Goal: Transaction & Acquisition: Obtain resource

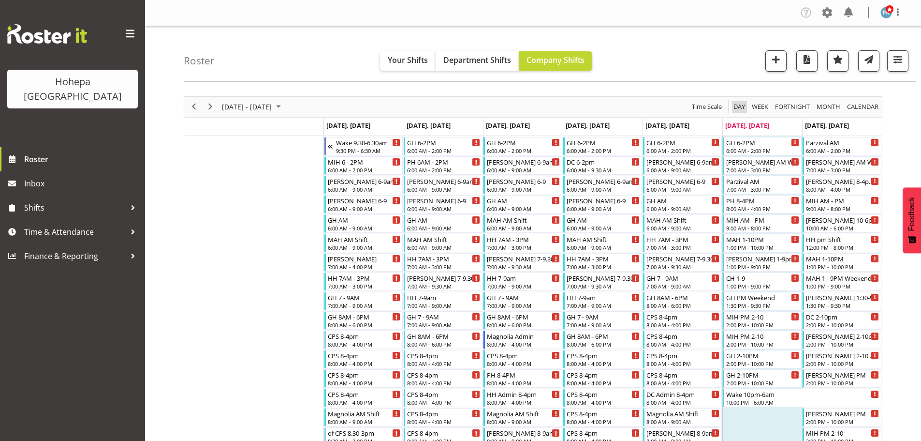
click at [735, 106] on span "Day" at bounding box center [740, 107] width 14 height 12
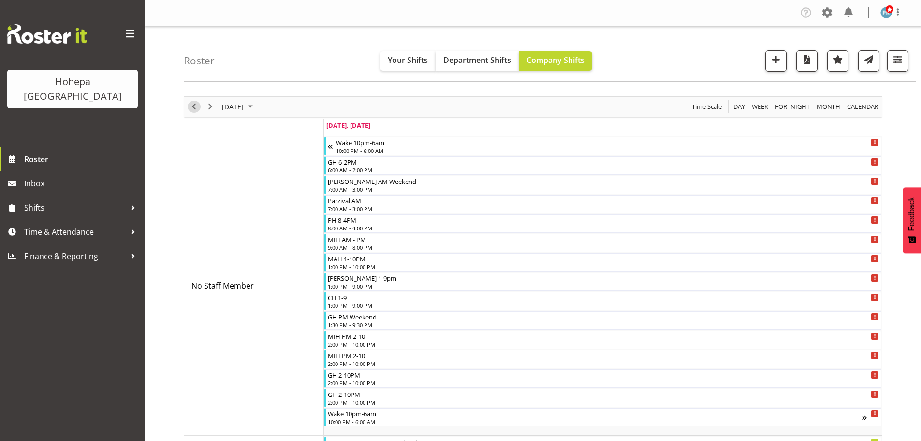
click at [198, 109] on span "Previous" at bounding box center [194, 107] width 12 height 12
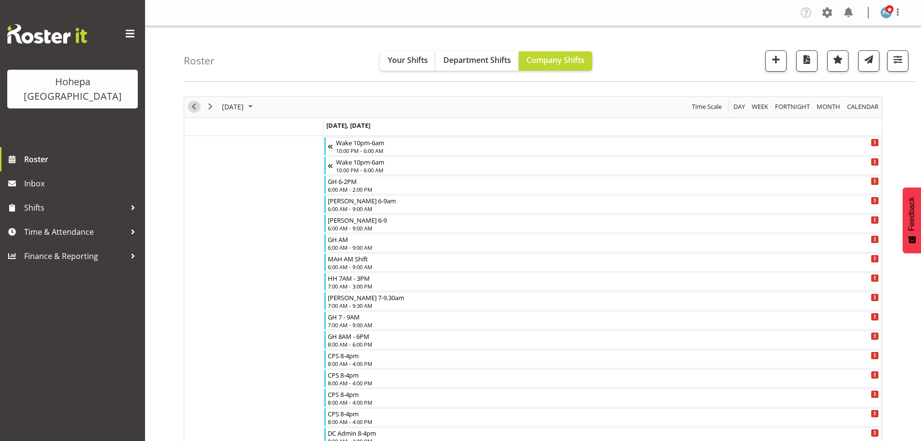
click at [194, 108] on span "Previous" at bounding box center [194, 107] width 12 height 12
click at [896, 63] on span "button" at bounding box center [898, 59] width 13 height 13
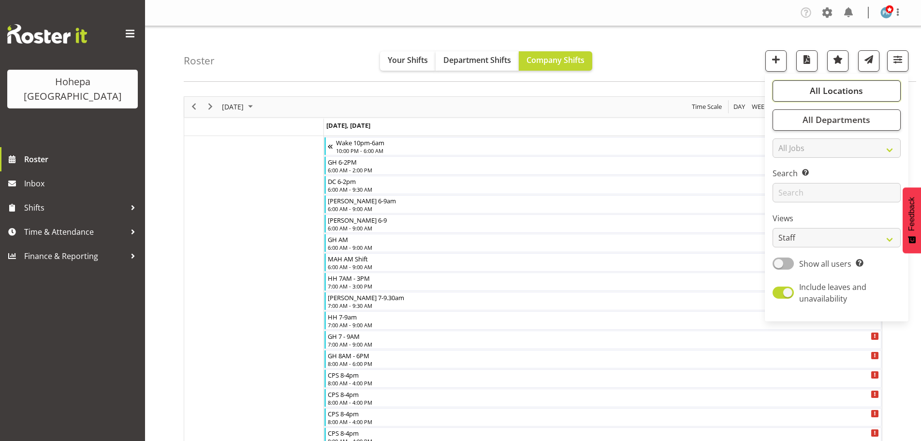
click at [840, 95] on span "All Locations" at bounding box center [836, 91] width 53 height 12
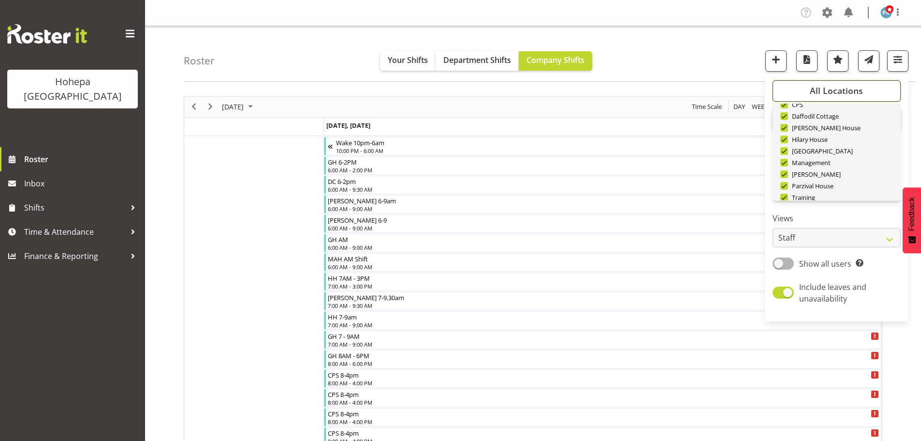
scroll to position [93, 0]
drag, startPoint x: 840, startPoint y: 182, endPoint x: 829, endPoint y: 144, distance: 39.8
click at [840, 181] on span "Deselect All" at bounding box center [847, 184] width 39 height 9
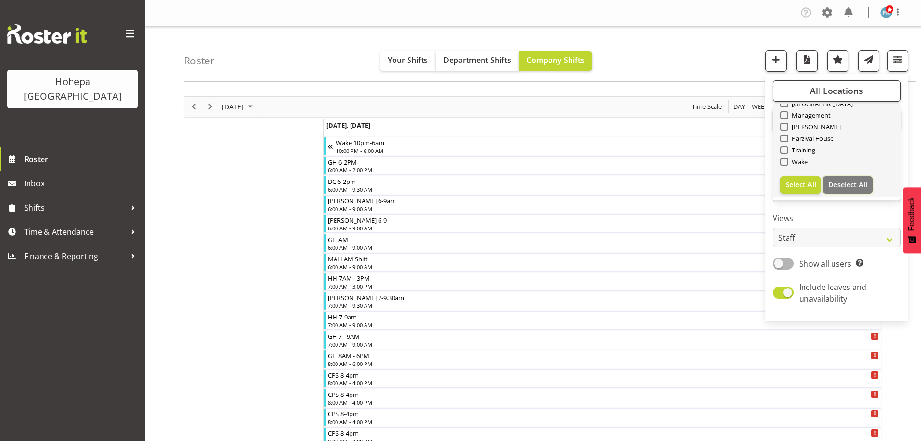
checkbox input "false"
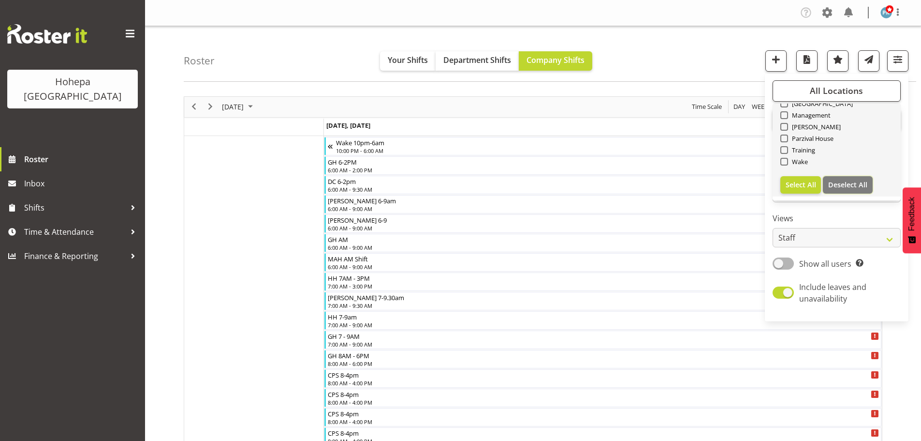
checkbox input "false"
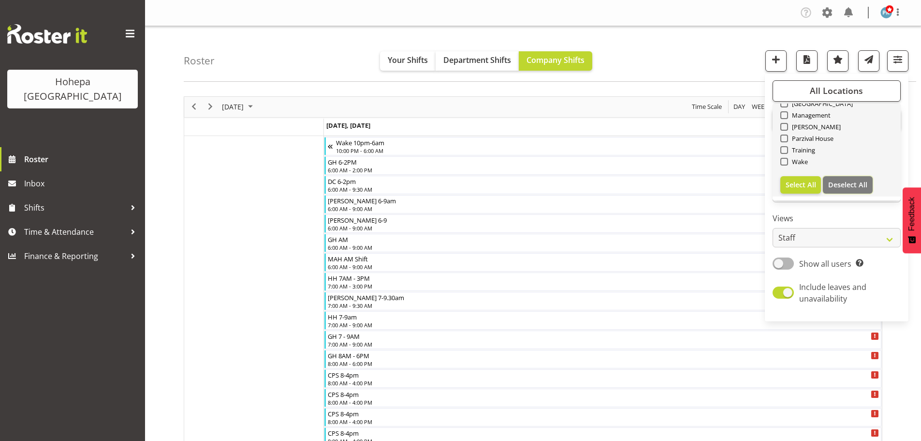
checkbox input "false"
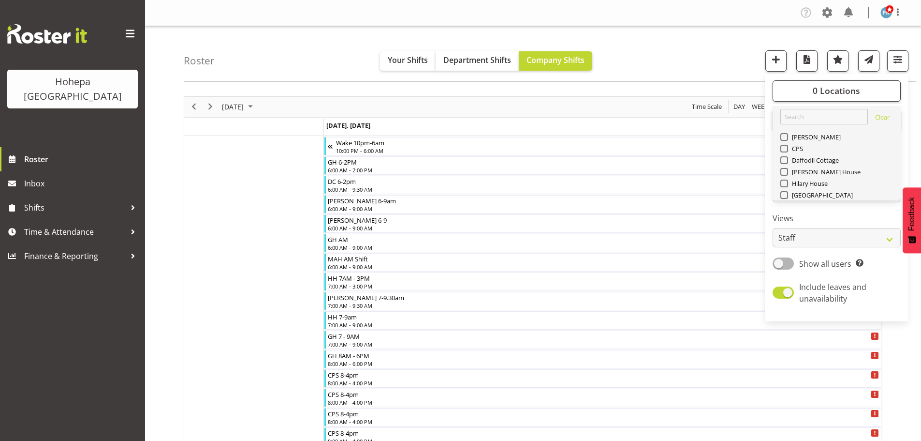
scroll to position [0, 0]
click at [784, 152] on span at bounding box center [784, 150] width 8 height 8
click at [784, 152] on input "CPS" at bounding box center [783, 150] width 6 height 6
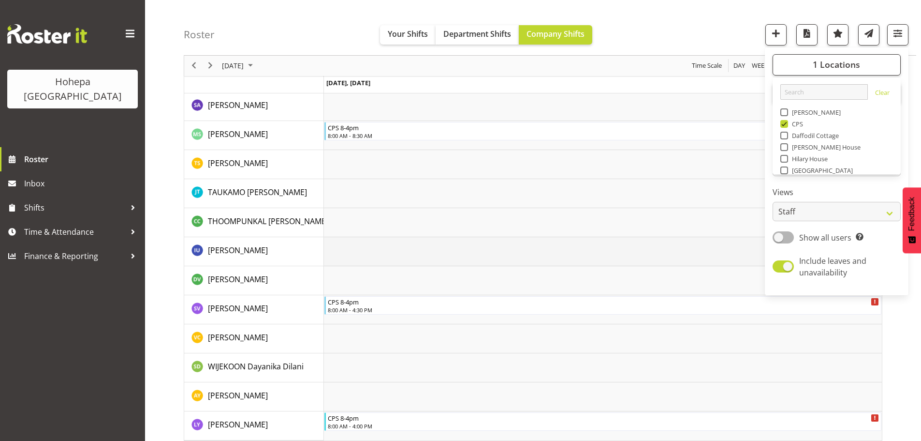
scroll to position [1618, 0]
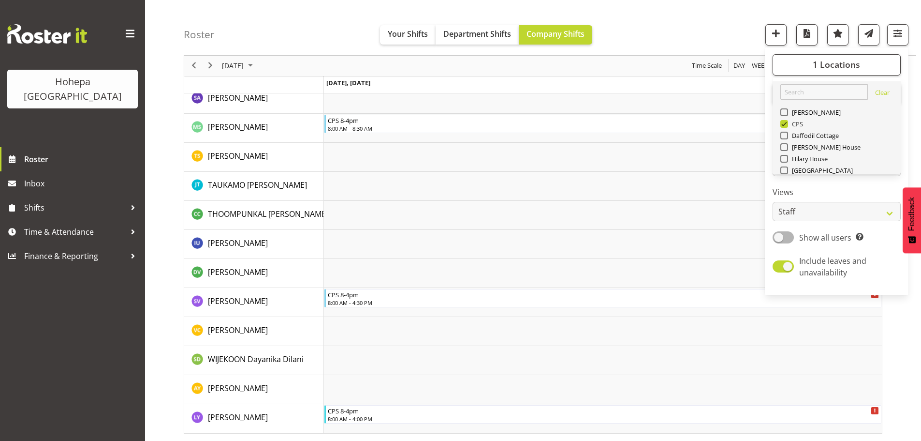
click at [786, 124] on span at bounding box center [784, 124] width 8 height 8
click at [786, 124] on input "CPS" at bounding box center [783, 124] width 6 height 6
checkbox input "false"
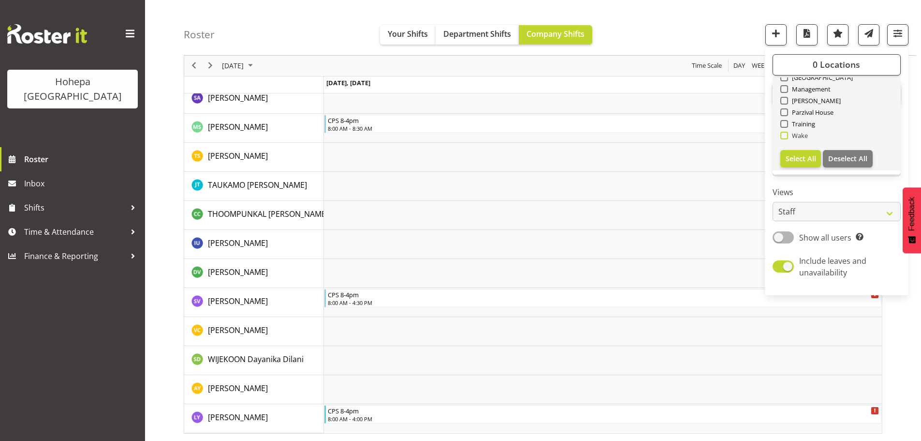
click at [786, 137] on span at bounding box center [784, 136] width 8 height 8
click at [786, 137] on input "Wake" at bounding box center [783, 135] width 6 height 6
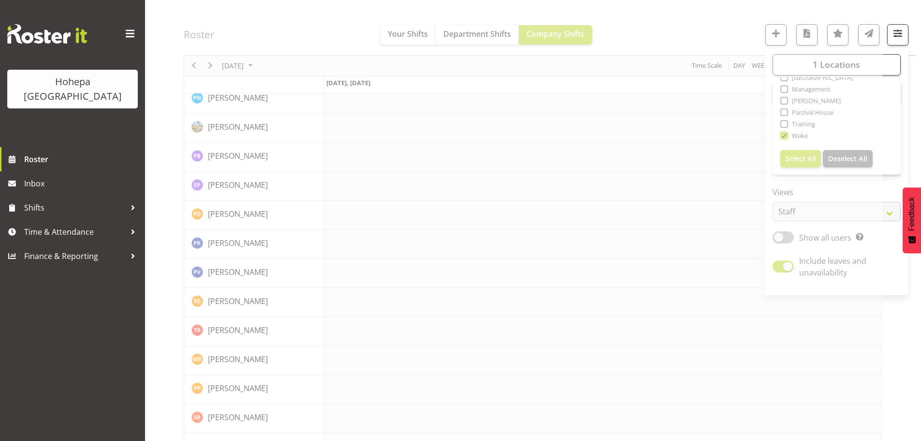
scroll to position [1618, 0]
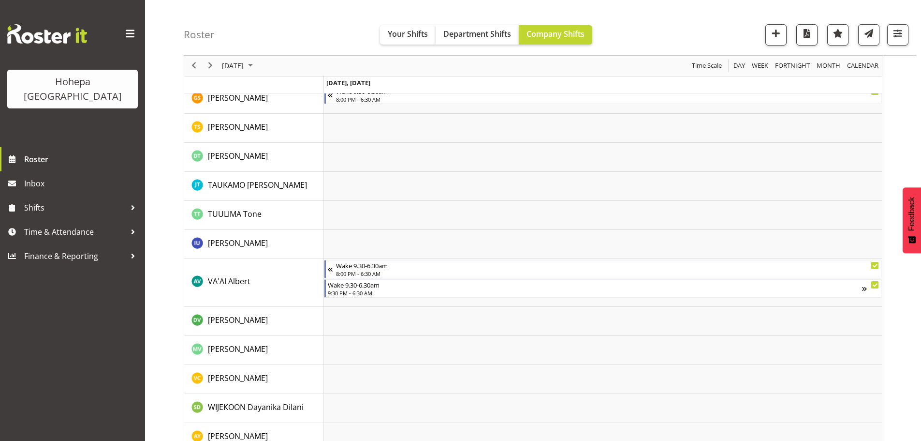
scroll to position [571, 0]
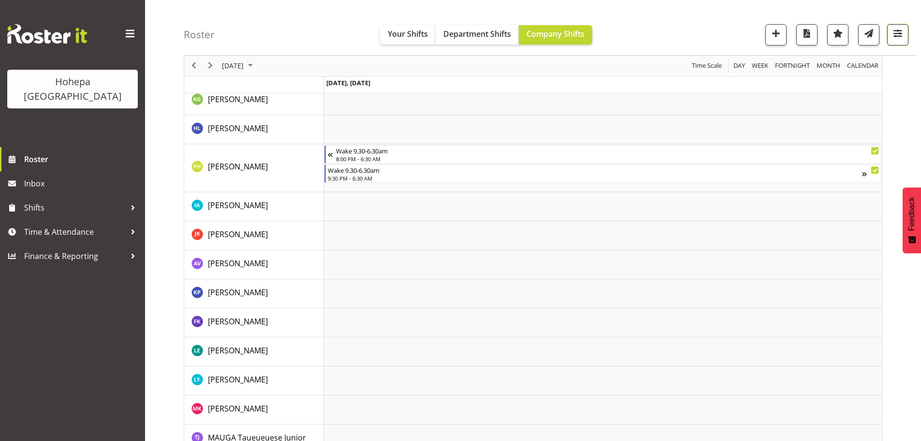
click at [902, 36] on span "button" at bounding box center [898, 33] width 13 height 13
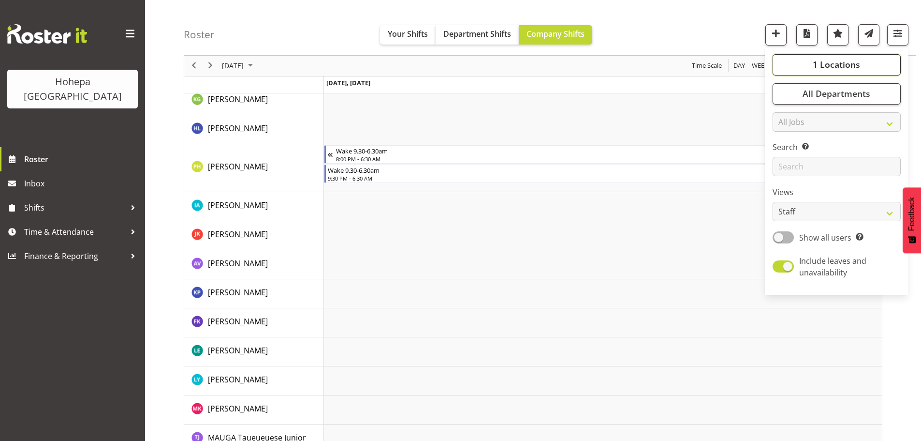
click at [846, 63] on span "1 Locations" at bounding box center [836, 65] width 47 height 12
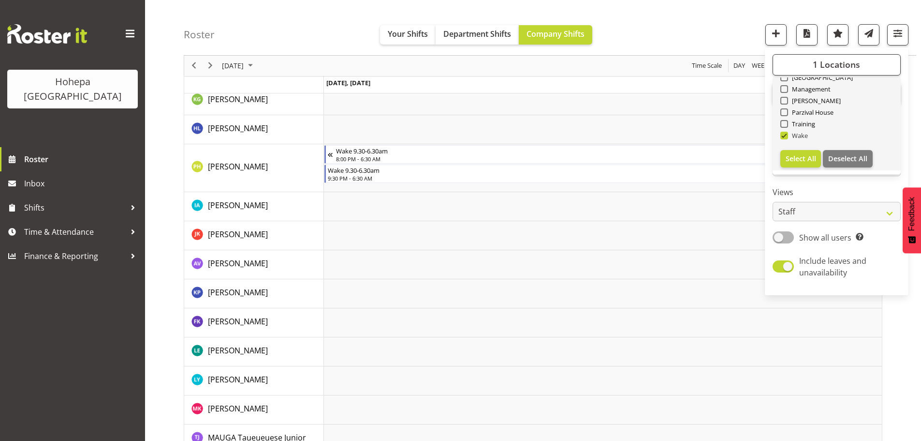
click at [786, 134] on span at bounding box center [784, 136] width 8 height 8
click at [786, 134] on input "Wake" at bounding box center [783, 135] width 6 height 6
checkbox input "false"
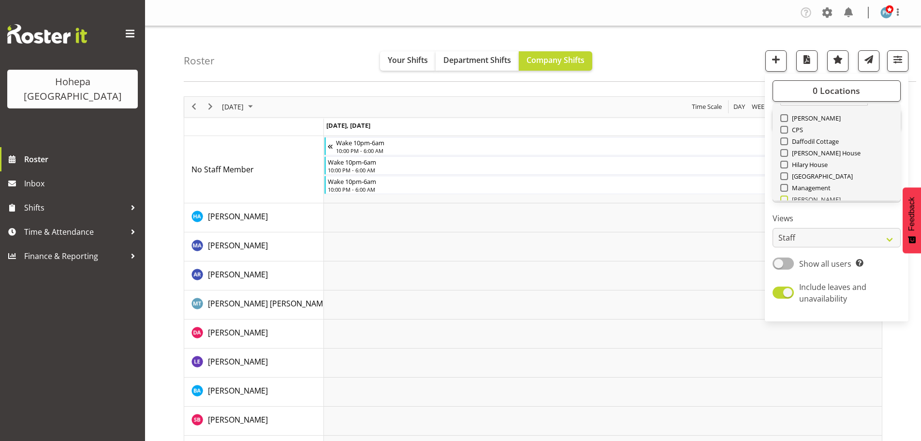
scroll to position [0, 0]
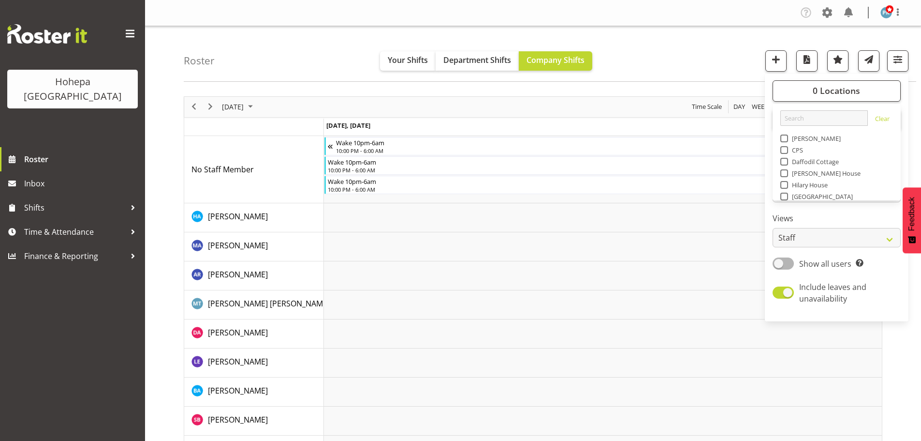
click at [788, 141] on span at bounding box center [784, 138] width 8 height 8
click at [787, 141] on input "[PERSON_NAME]" at bounding box center [783, 138] width 6 height 6
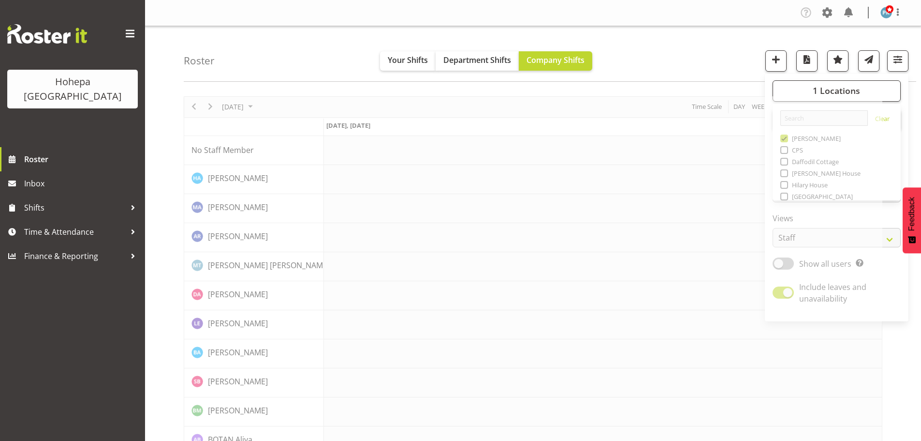
click at [668, 65] on div "Roster Your Shifts Department Shifts Company Shifts 1 Locations Clear Christoph…" at bounding box center [550, 54] width 733 height 56
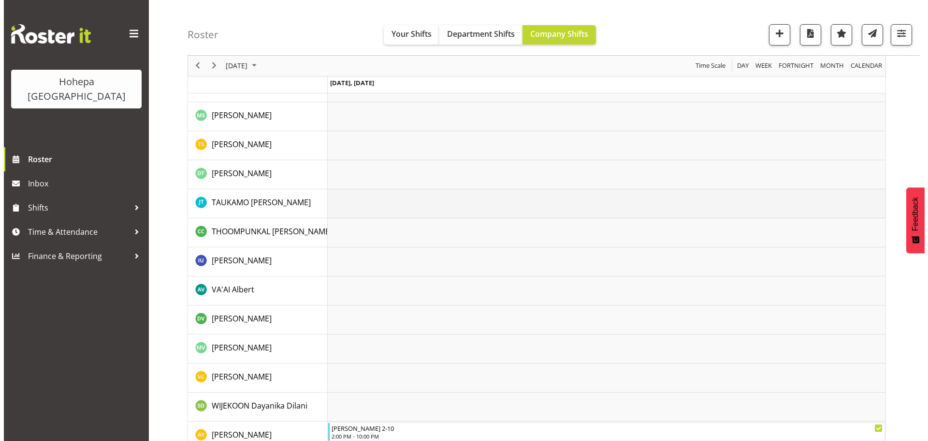
scroll to position [1801, 0]
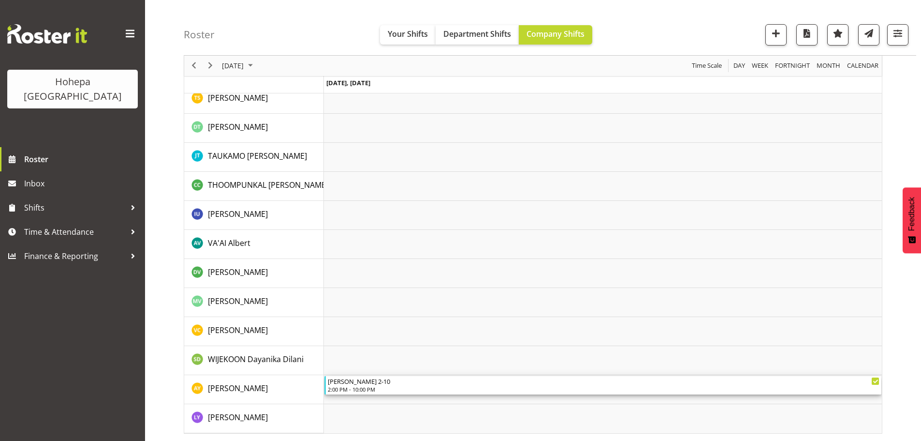
click at [356, 385] on div "Christopher 2-10" at bounding box center [604, 381] width 552 height 10
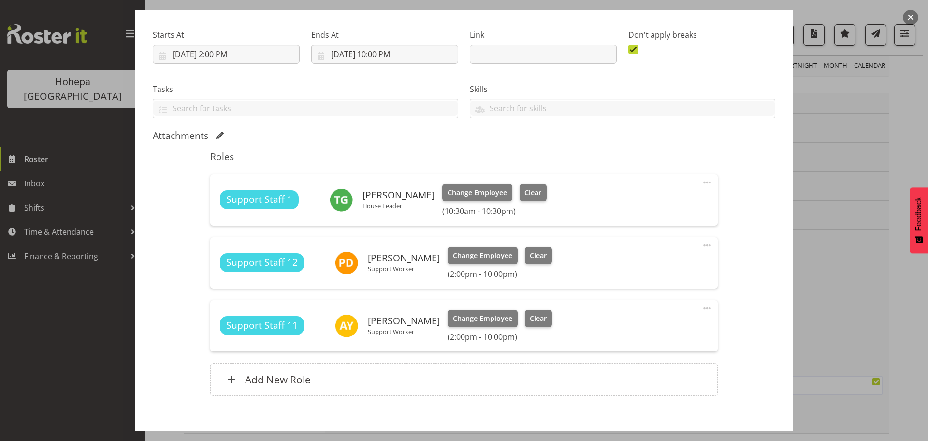
scroll to position [145, 0]
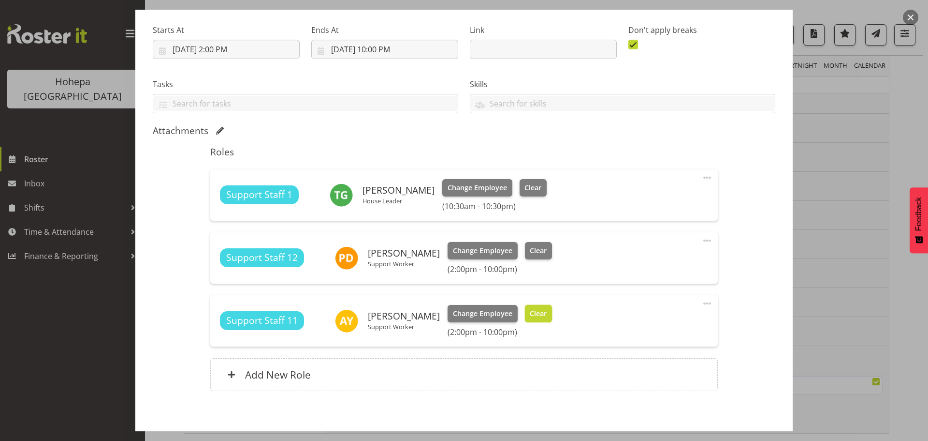
click at [530, 310] on span "Clear" at bounding box center [538, 313] width 17 height 11
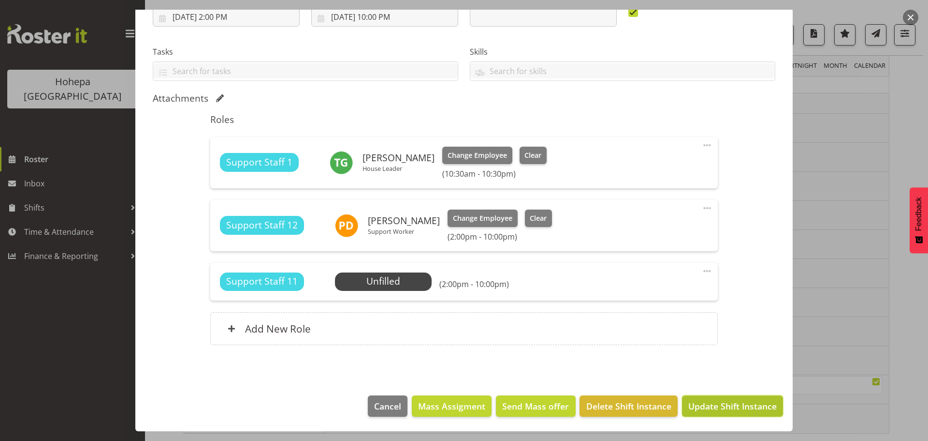
click at [711, 413] on button "Update Shift Instance" at bounding box center [732, 405] width 101 height 21
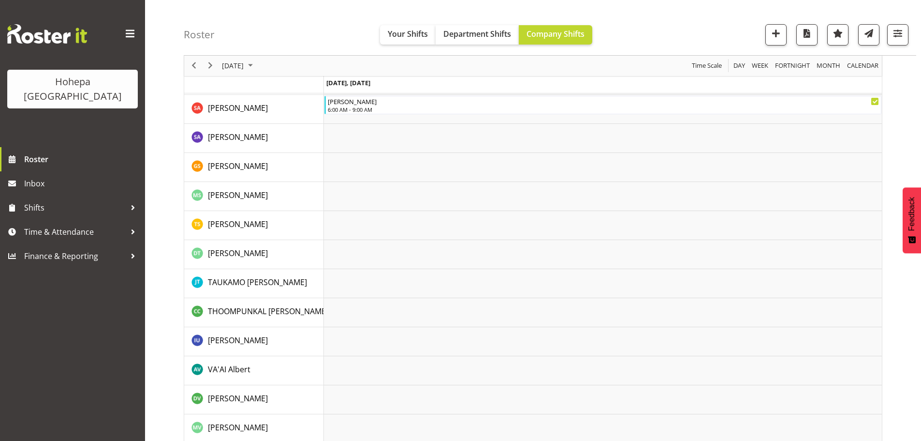
scroll to position [1821, 0]
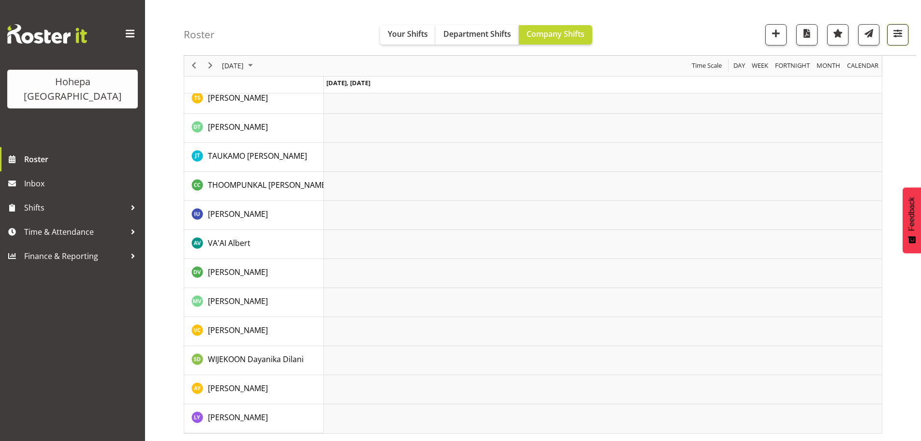
click at [891, 34] on button "button" at bounding box center [897, 34] width 21 height 21
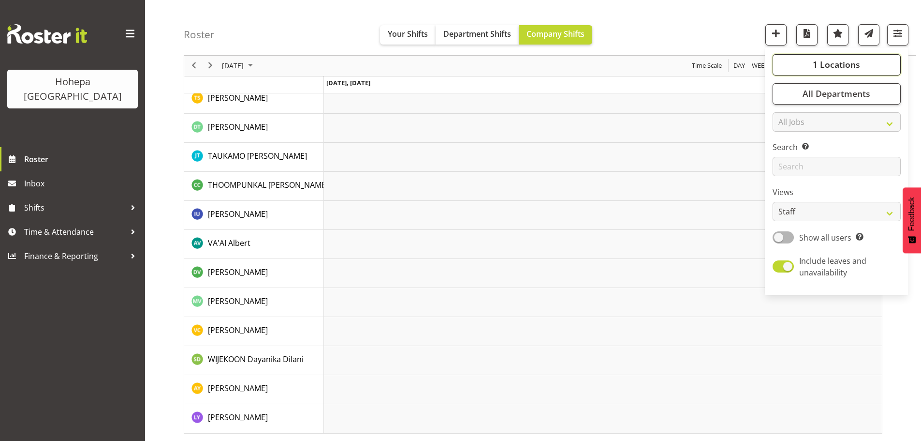
click at [839, 63] on span "1 Locations" at bounding box center [836, 65] width 47 height 12
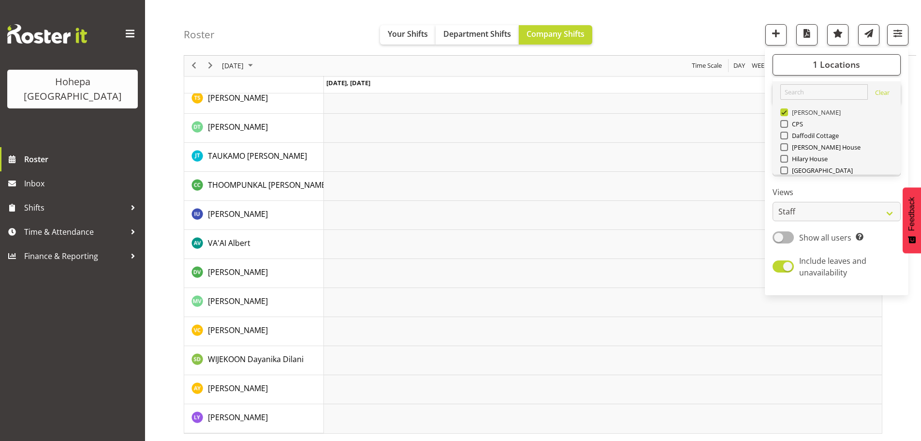
click at [786, 113] on span at bounding box center [784, 112] width 8 height 8
click at [786, 113] on input "[PERSON_NAME]" at bounding box center [783, 112] width 6 height 6
checkbox input "false"
click at [785, 169] on span at bounding box center [784, 170] width 8 height 8
click at [785, 169] on input "[GEOGRAPHIC_DATA]" at bounding box center [783, 170] width 6 height 6
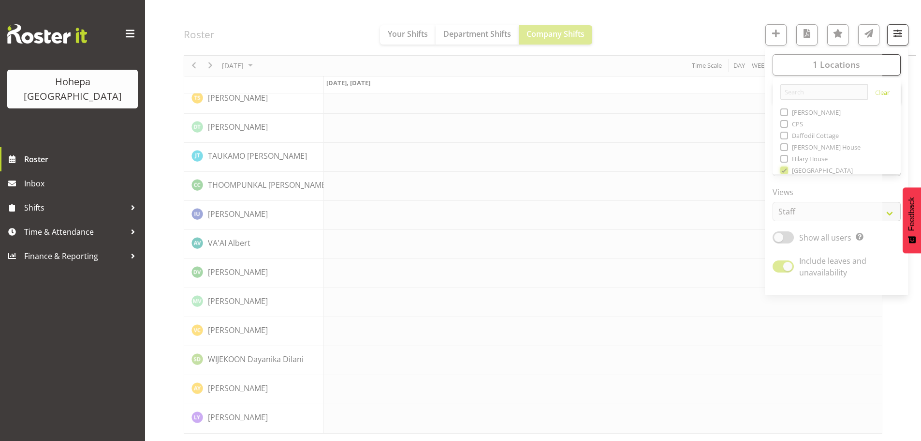
scroll to position [1763, 0]
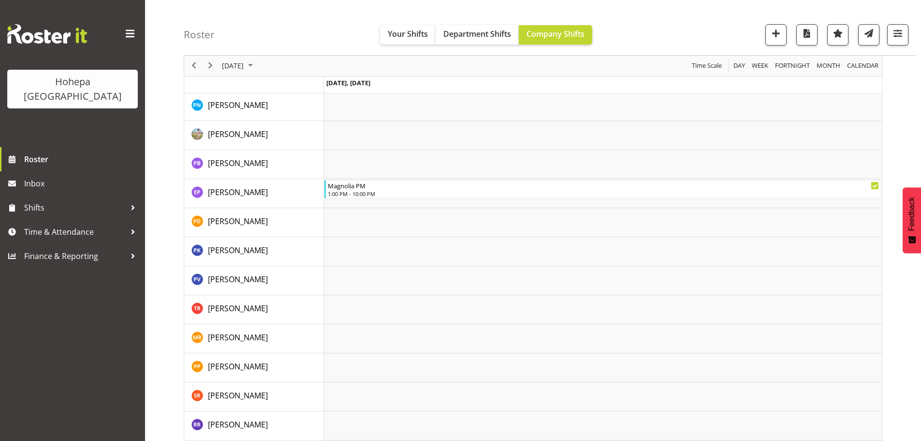
scroll to position [1161, 0]
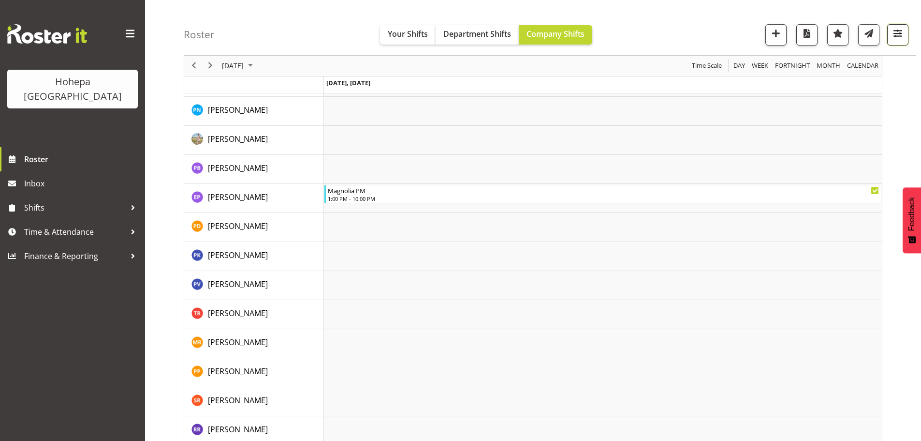
click at [899, 30] on span "button" at bounding box center [898, 33] width 13 height 13
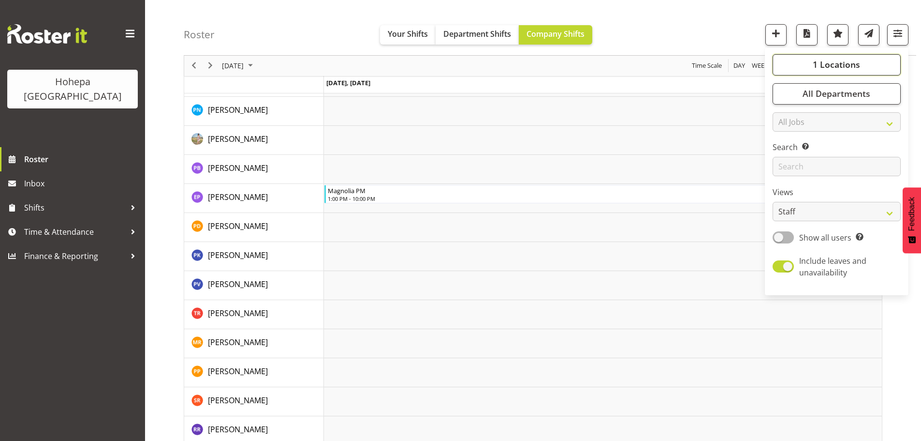
click at [842, 61] on span "1 Locations" at bounding box center [836, 65] width 47 height 12
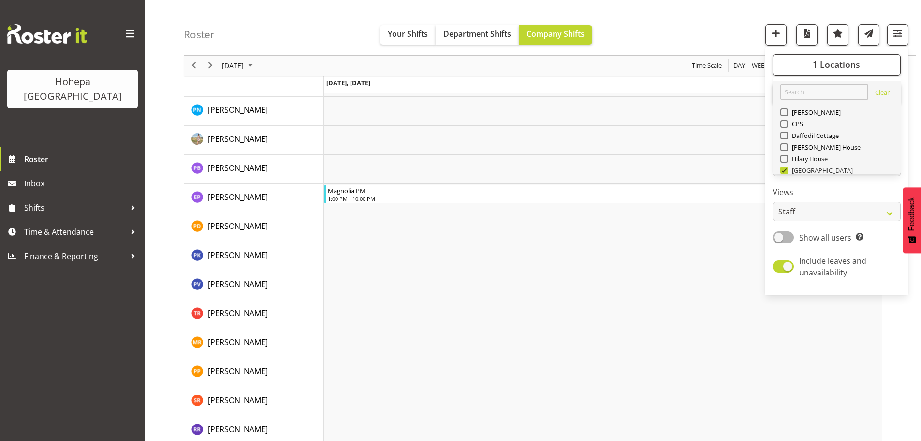
click at [783, 168] on span at bounding box center [784, 170] width 8 height 8
click at [783, 168] on input "[GEOGRAPHIC_DATA]" at bounding box center [783, 170] width 6 height 6
checkbox input "false"
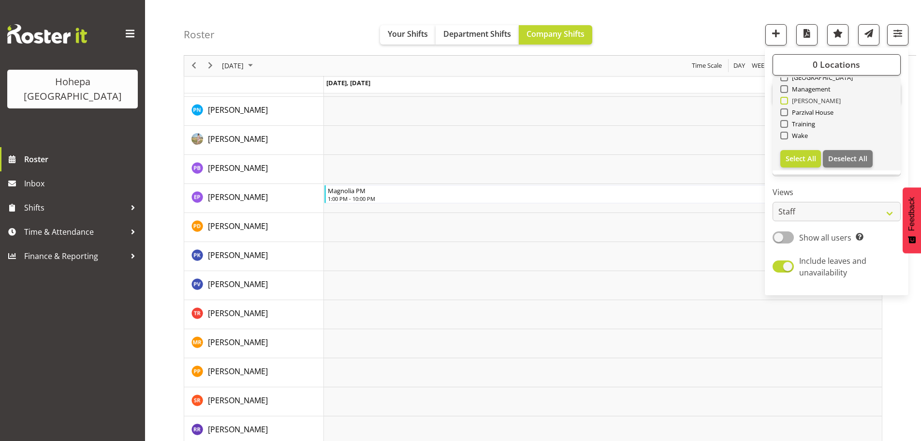
click at [785, 99] on span at bounding box center [784, 101] width 8 height 8
click at [785, 99] on input "[PERSON_NAME]" at bounding box center [783, 101] width 6 height 6
checkbox input "true"
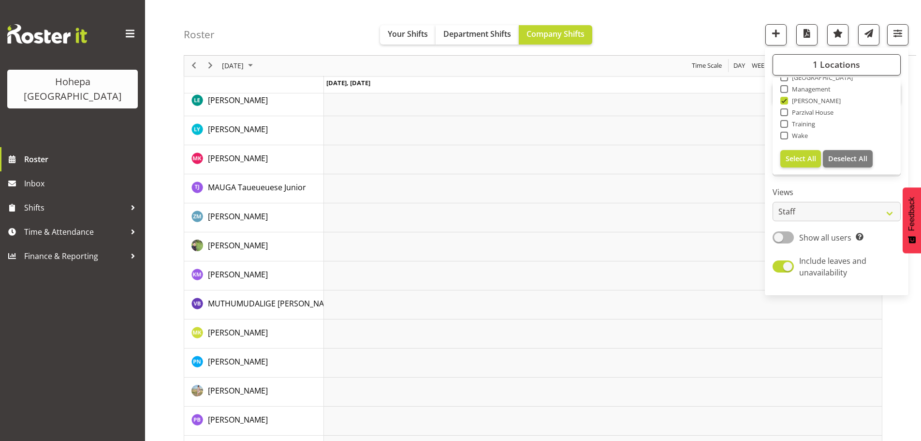
click at [702, 34] on div "Roster Your Shifts Department Shifts Company Shifts 1 Locations Clear Christoph…" at bounding box center [550, 28] width 733 height 56
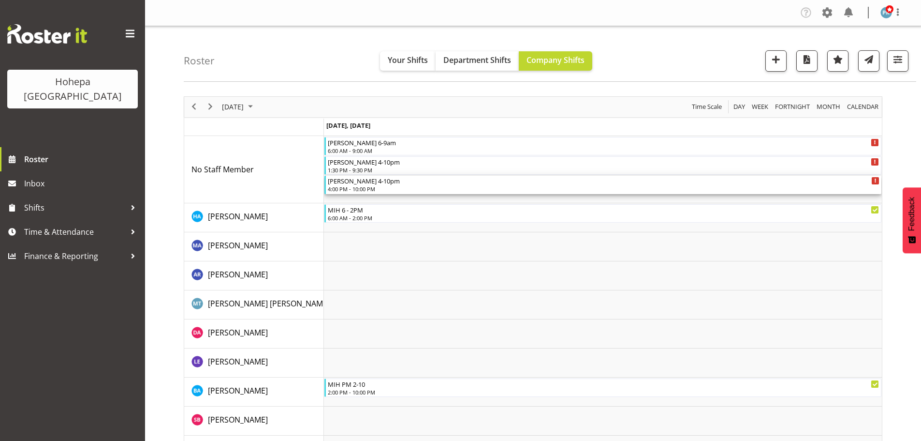
click at [352, 189] on div "4:00 PM - 10:00 PM" at bounding box center [604, 189] width 552 height 8
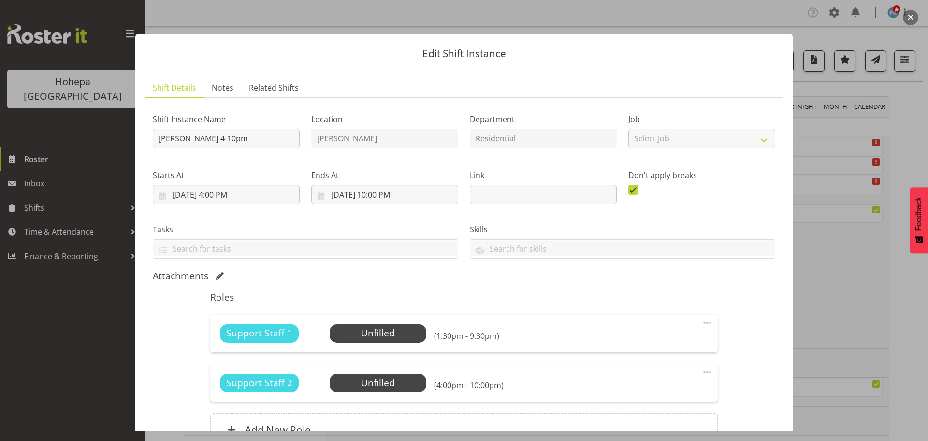
click at [704, 372] on span at bounding box center [708, 372] width 12 height 12
click at [624, 394] on link "Edit" at bounding box center [666, 392] width 93 height 17
select select "7"
select select "2025"
select select "16"
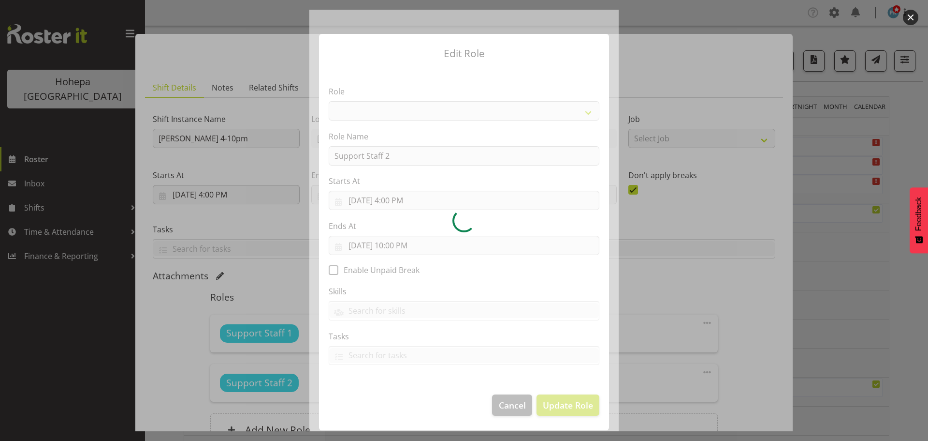
select select "1091"
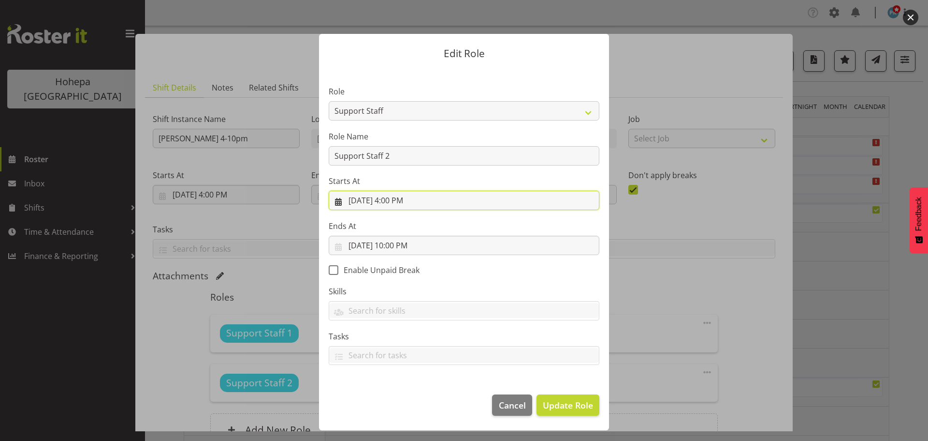
click at [405, 200] on input "8/14/2025, 4:00 PM" at bounding box center [464, 200] width 271 height 19
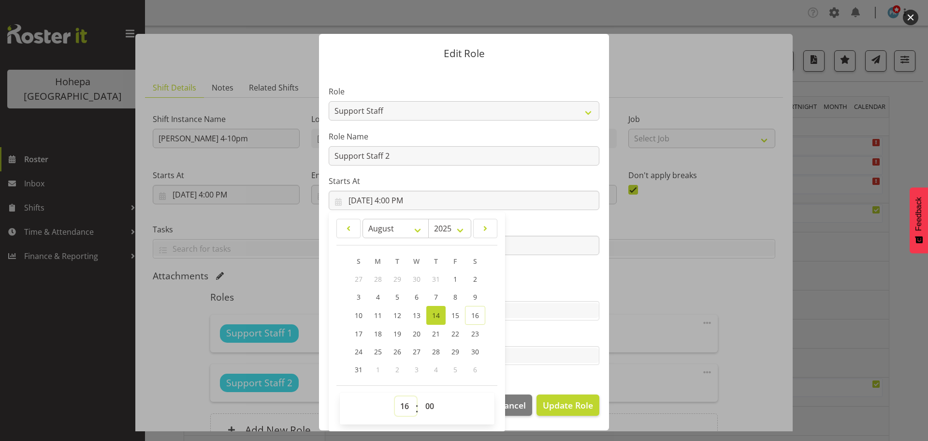
click at [405, 406] on select "00 01 02 03 04 05 06 07 08 09 10 11 12 13 14 15 16 17 18 19 20 21 22 23" at bounding box center [406, 405] width 22 height 19
select select "14"
click at [395, 396] on select "00 01 02 03 04 05 06 07 08 09 10 11 12 13 14 15 16 17 18 19 20 21 22 23" at bounding box center [406, 405] width 22 height 19
type input "8/14/2025, 2:00 PM"
click at [570, 412] on button "Update Role" at bounding box center [568, 404] width 63 height 21
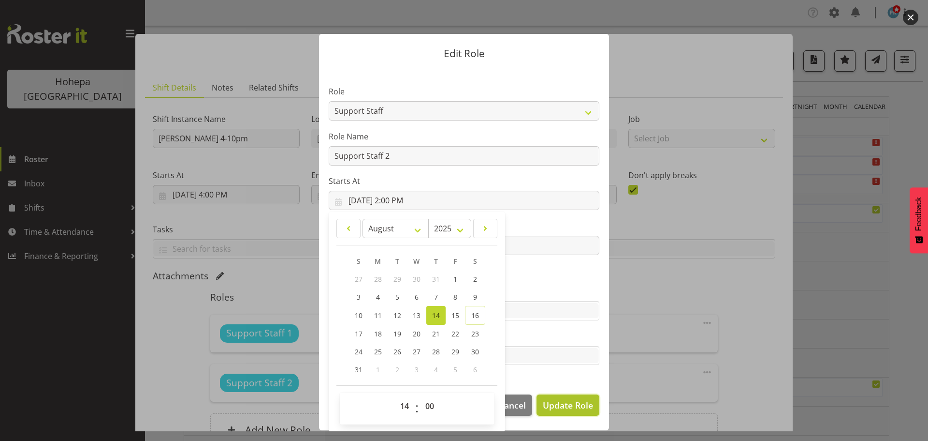
select select
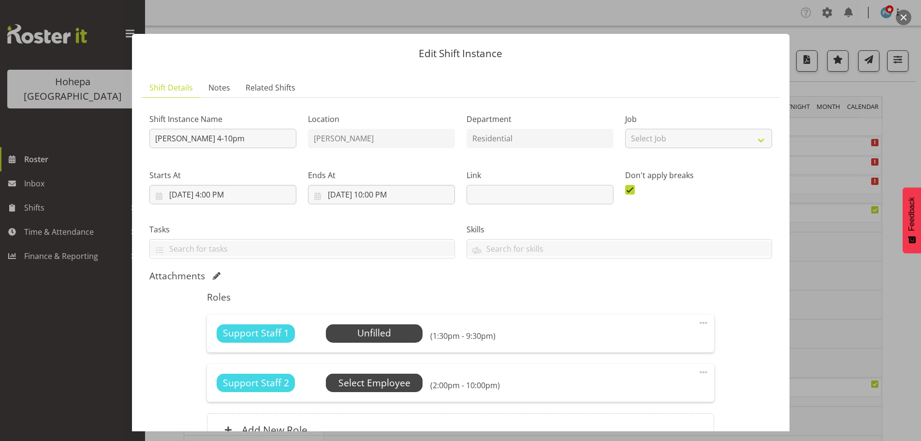
click at [0, 0] on span "Select Employee" at bounding box center [0, 0] width 0 height 0
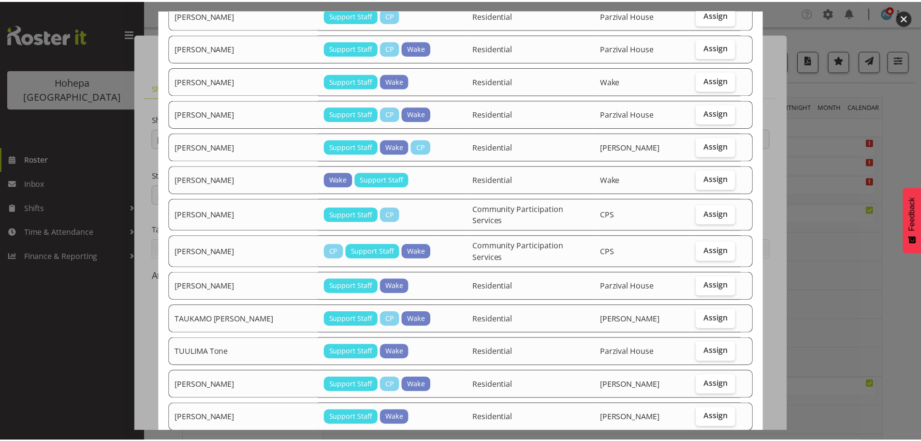
scroll to position [851, 0]
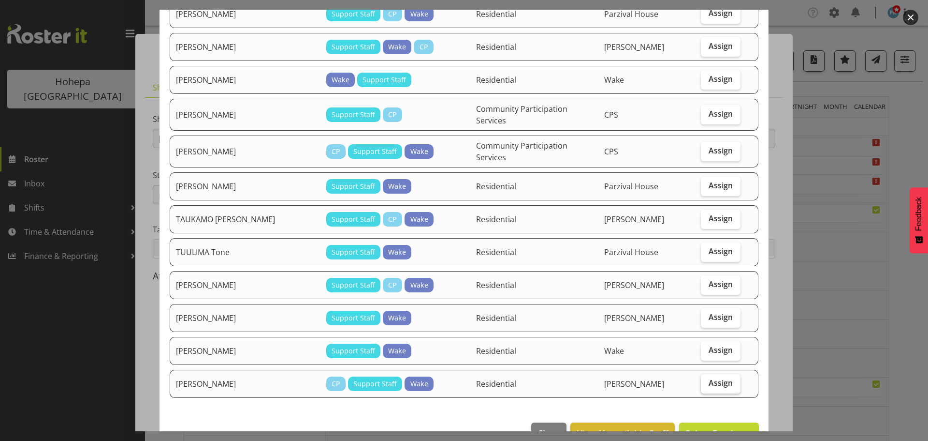
click at [721, 378] on span "Assign" at bounding box center [721, 383] width 24 height 10
click at [707, 380] on input "Assign" at bounding box center [704, 383] width 6 height 6
checkbox input "true"
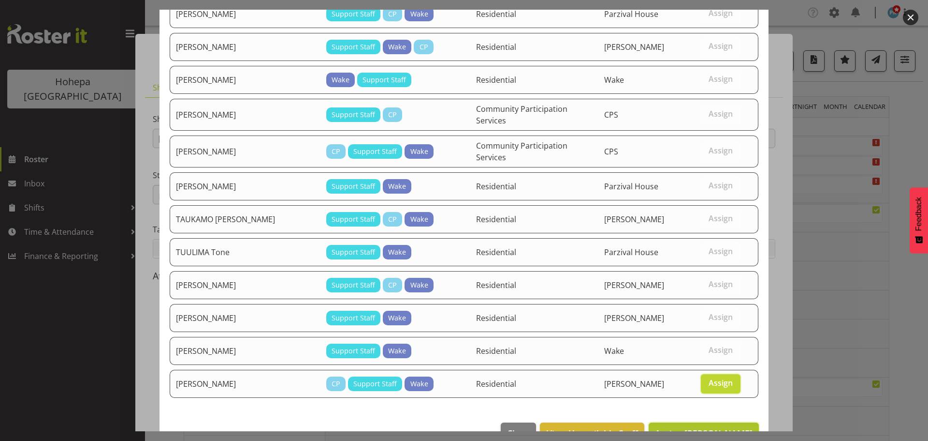
click at [718, 427] on span "Assign YEUNG Adeline" at bounding box center [704, 433] width 98 height 12
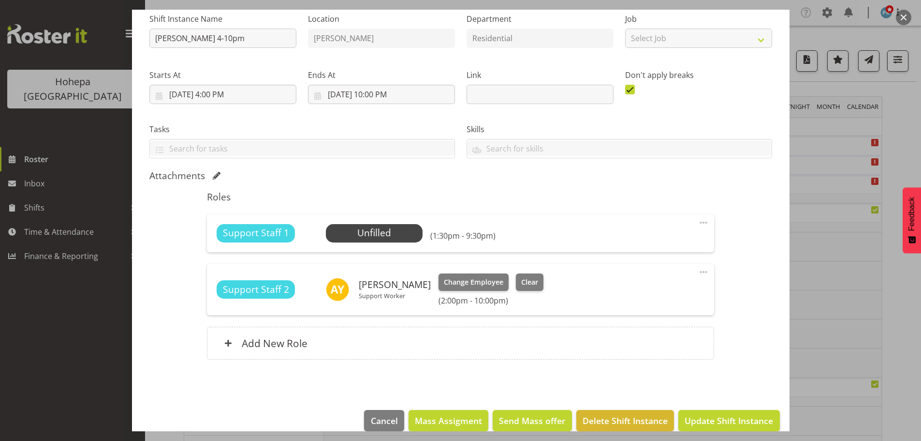
scroll to position [115, 0]
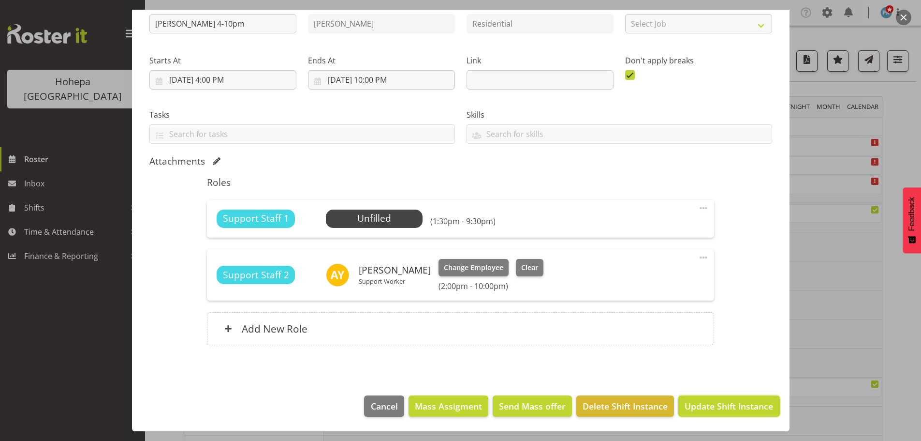
drag, startPoint x: 732, startPoint y: 406, endPoint x: 786, endPoint y: 395, distance: 55.2
click at [737, 404] on span "Update Shift Instance" at bounding box center [729, 405] width 88 height 13
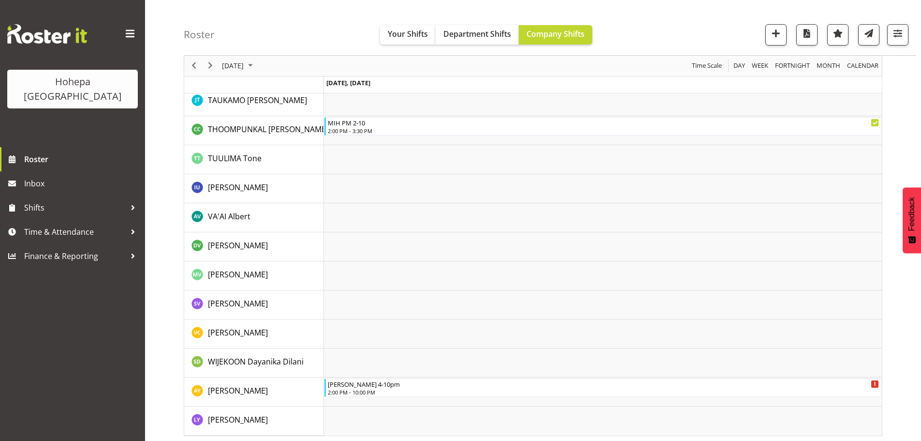
scroll to position [1927, 0]
click at [899, 28] on span "button" at bounding box center [898, 33] width 13 height 13
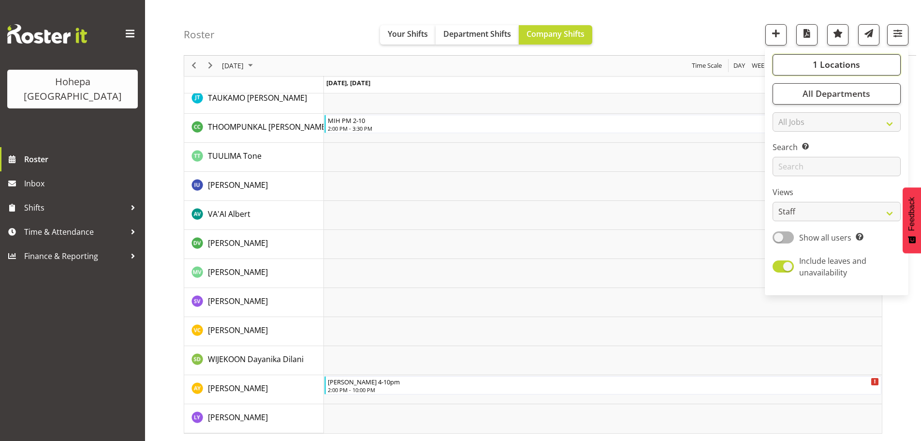
click at [805, 67] on button "1 Locations" at bounding box center [837, 64] width 128 height 21
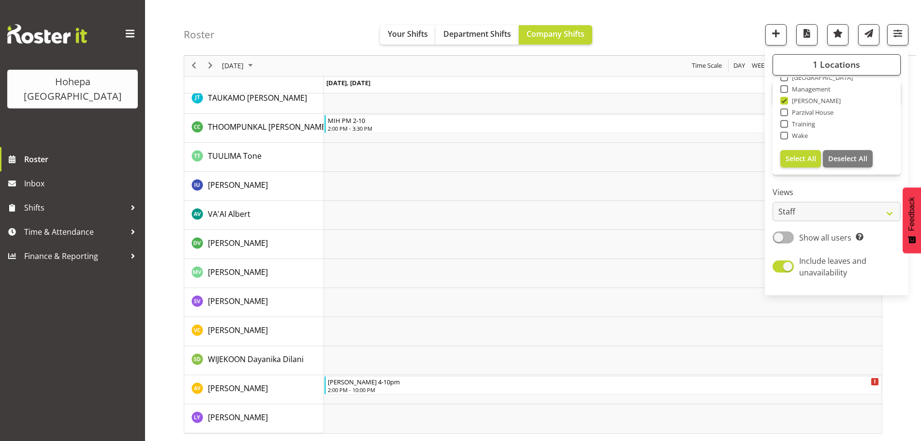
drag, startPoint x: 785, startPoint y: 100, endPoint x: 784, endPoint y: 112, distance: 11.6
click at [785, 101] on span at bounding box center [784, 101] width 8 height 8
click at [785, 101] on input "[PERSON_NAME]" at bounding box center [783, 101] width 6 height 6
checkbox input "false"
click at [784, 112] on span at bounding box center [784, 112] width 8 height 8
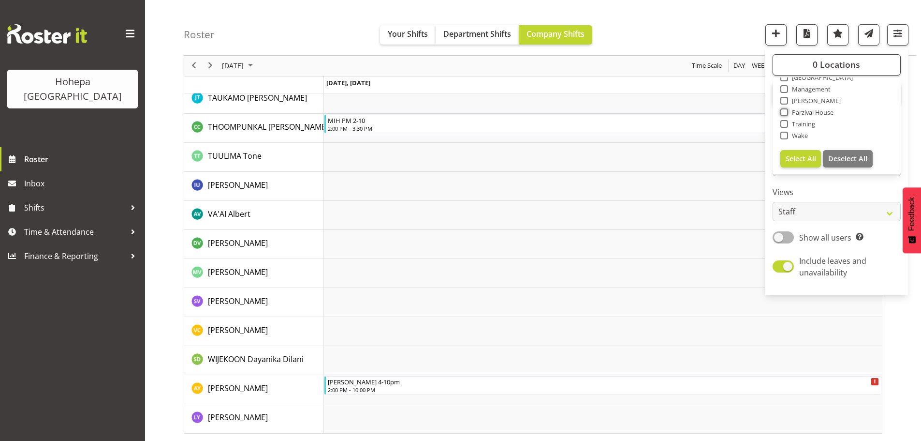
click at [784, 112] on input "Parzival House" at bounding box center [783, 112] width 6 height 6
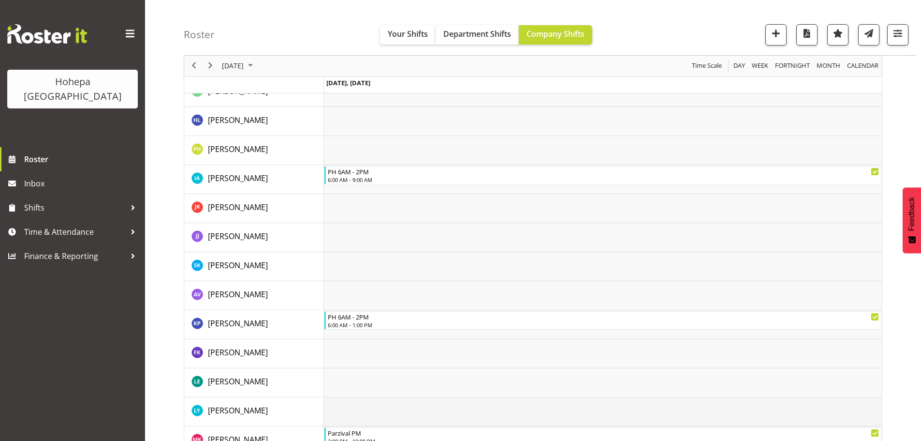
scroll to position [870, 0]
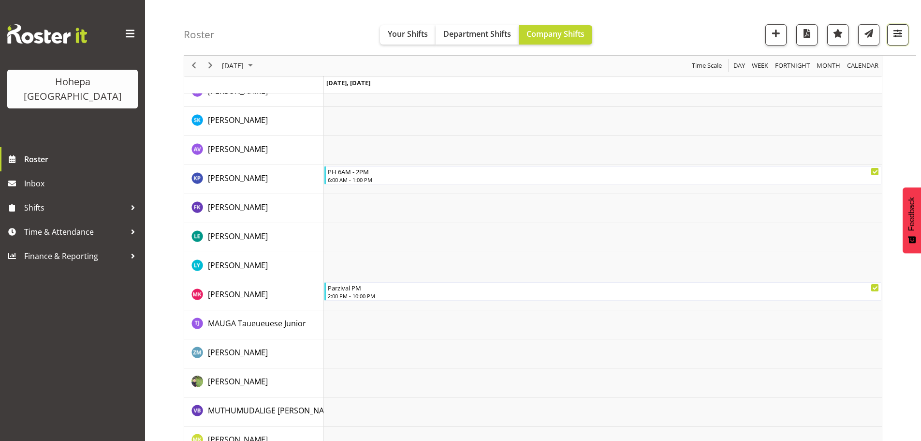
click at [895, 37] on span "button" at bounding box center [898, 33] width 13 height 13
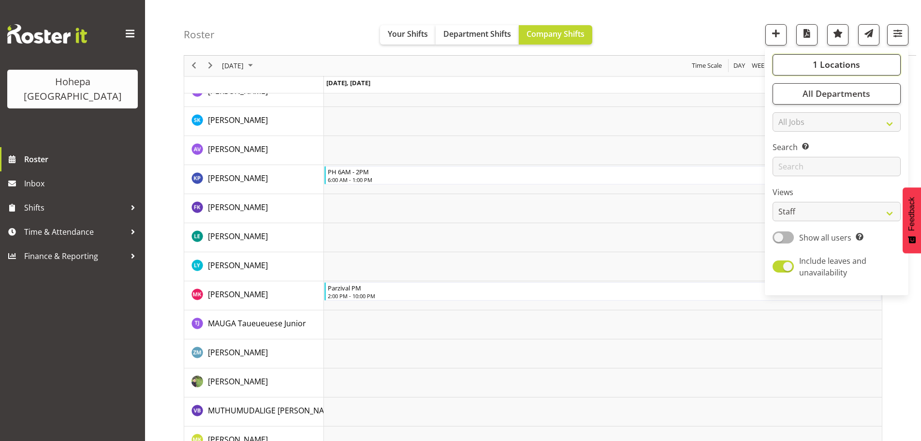
click at [831, 62] on span "1 Locations" at bounding box center [836, 65] width 47 height 12
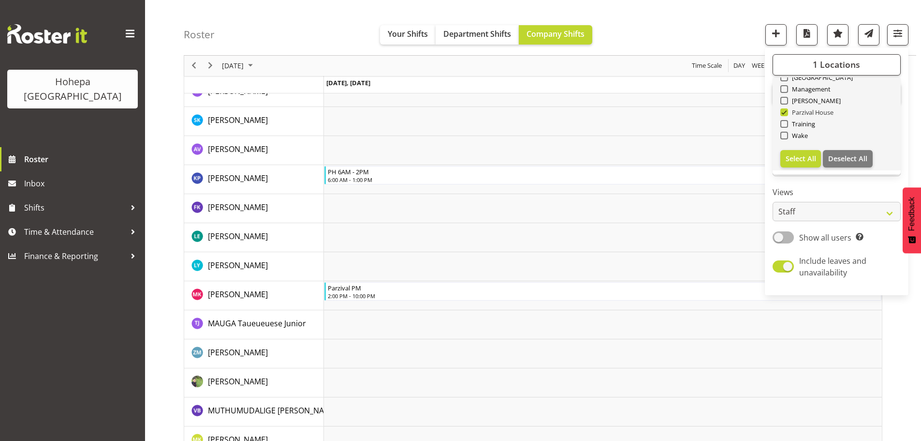
click at [783, 113] on span at bounding box center [784, 112] width 8 height 8
click at [783, 113] on input "Parzival House" at bounding box center [783, 112] width 6 height 6
checkbox input "false"
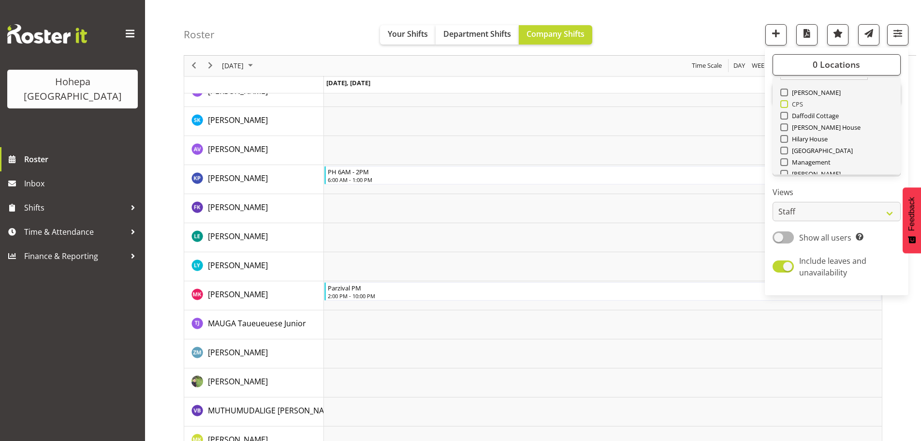
scroll to position [0, 0]
click at [785, 147] on div "Roster Your Shifts Department Shifts Company Shifts 0 Locations Clear Christoph…" at bounding box center [533, 303] width 776 height 2294
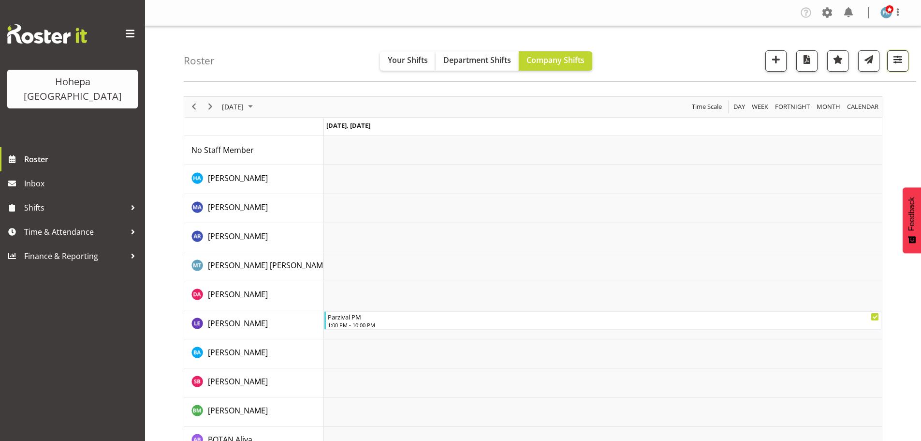
click at [899, 60] on span "button" at bounding box center [898, 59] width 13 height 13
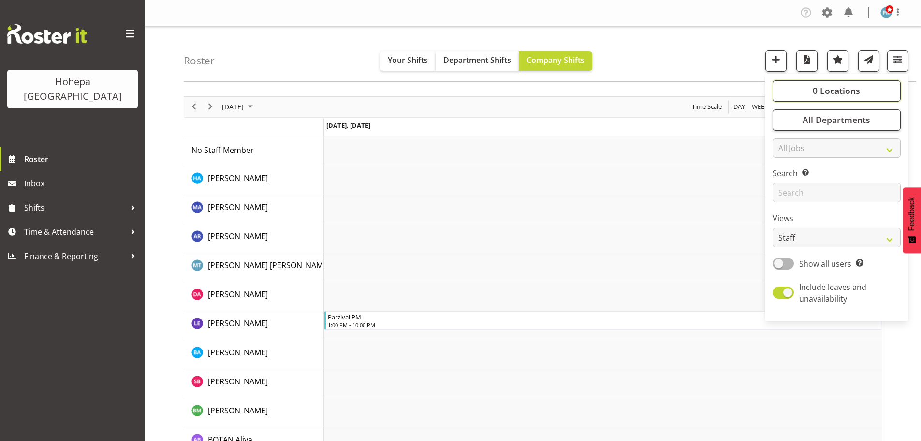
drag, startPoint x: 832, startPoint y: 94, endPoint x: 819, endPoint y: 111, distance: 21.3
click at [832, 94] on span "0 Locations" at bounding box center [836, 91] width 47 height 12
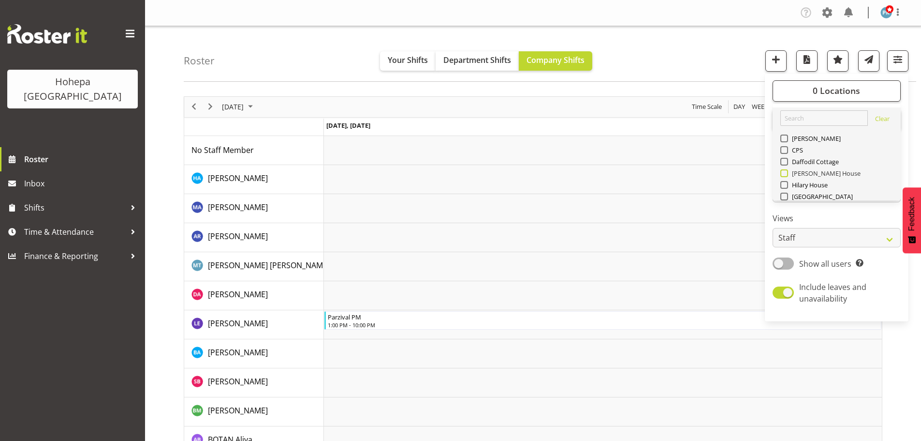
click at [786, 173] on span at bounding box center [784, 173] width 8 height 8
click at [786, 173] on input "[PERSON_NAME] House" at bounding box center [783, 173] width 6 height 6
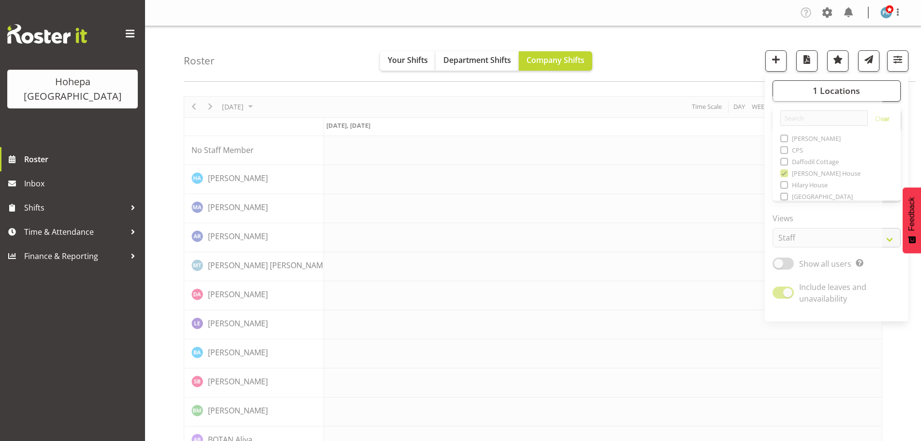
click at [728, 73] on div "Roster Your Shifts Department Shifts Company Shifts 1 Locations Clear Christoph…" at bounding box center [550, 54] width 733 height 56
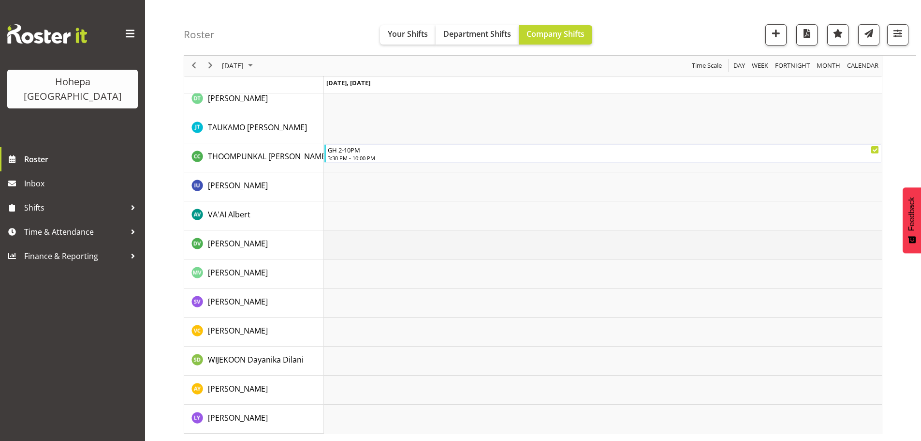
scroll to position [2033, 0]
click at [893, 36] on span "button" at bounding box center [898, 33] width 13 height 13
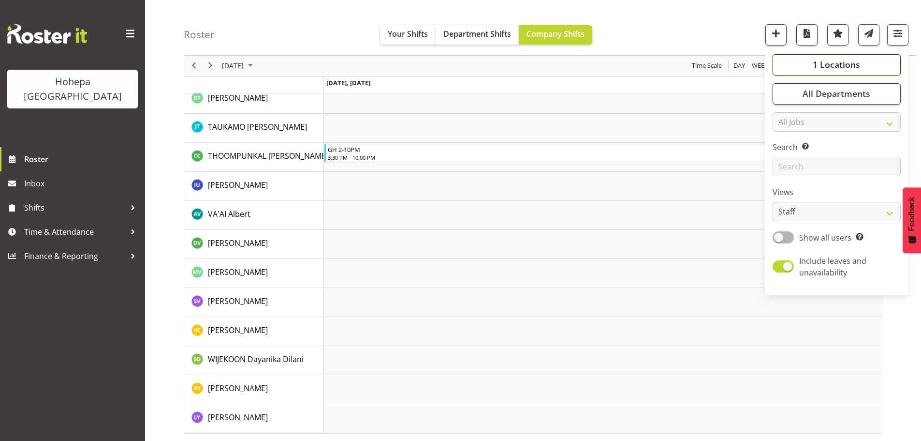
click at [827, 68] on span "1 Locations" at bounding box center [836, 65] width 47 height 12
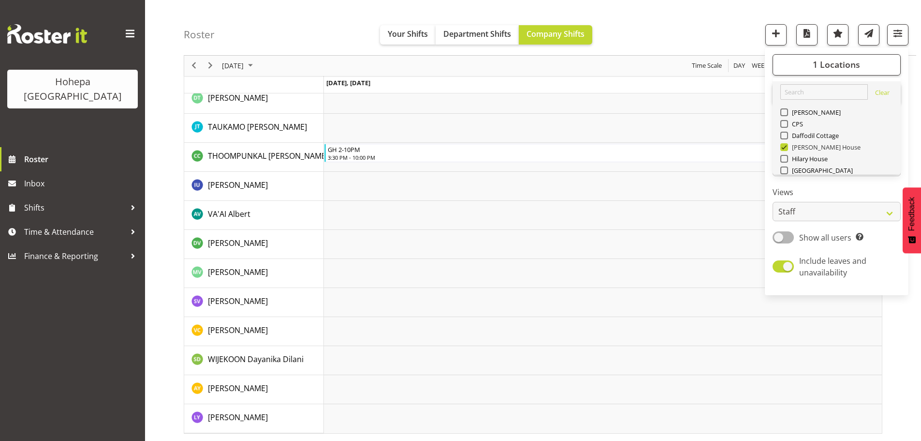
click at [783, 147] on span at bounding box center [784, 147] width 8 height 8
click at [783, 147] on input "[PERSON_NAME] House" at bounding box center [783, 147] width 6 height 6
checkbox input "false"
click at [785, 170] on span at bounding box center [784, 170] width 8 height 8
click at [785, 170] on input "[GEOGRAPHIC_DATA]" at bounding box center [783, 170] width 6 height 6
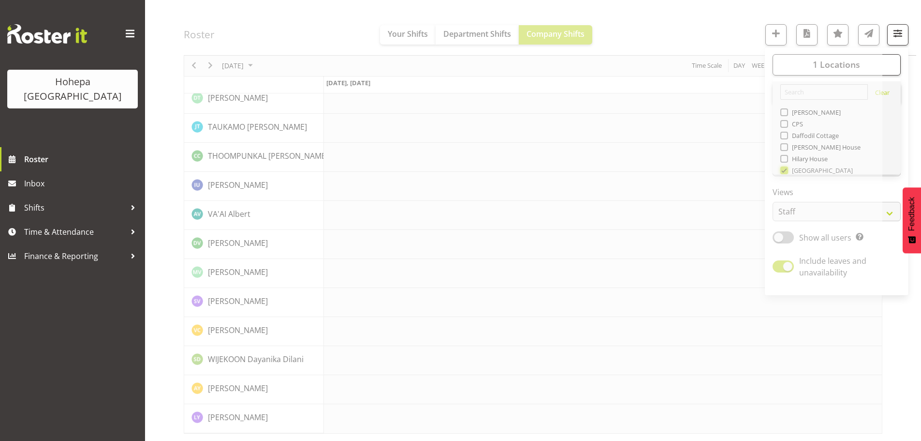
scroll to position [1879, 0]
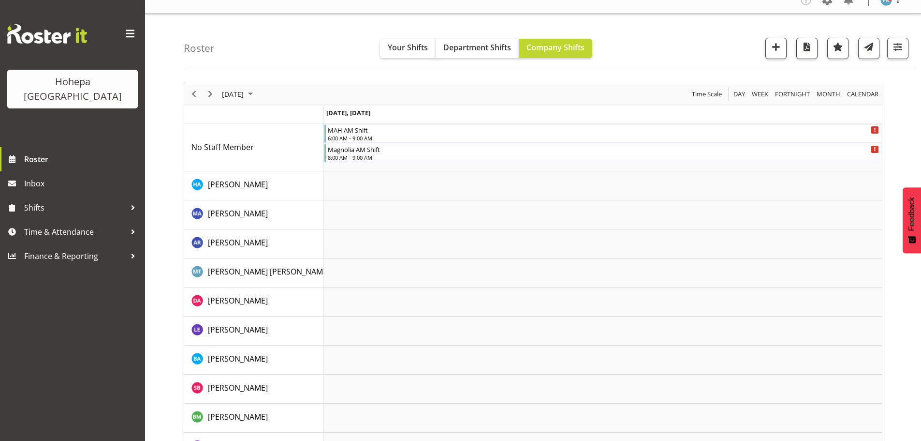
scroll to position [12, 0]
click at [896, 49] on span "button" at bounding box center [898, 47] width 13 height 13
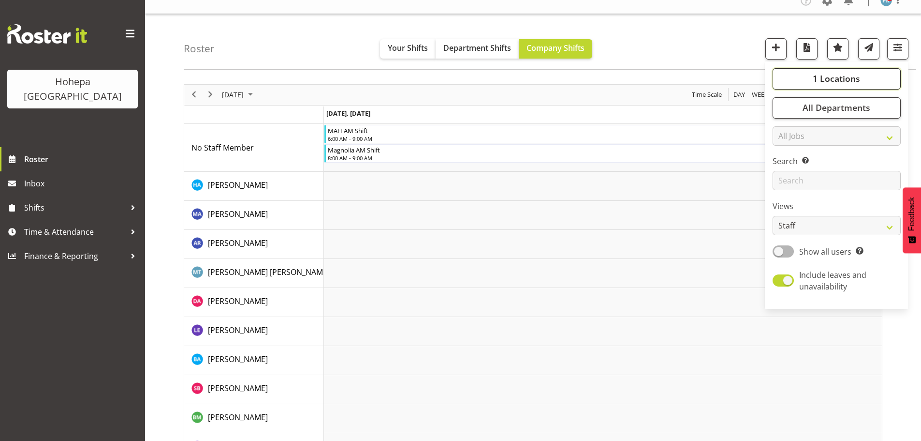
click at [840, 80] on span "1 Locations" at bounding box center [836, 79] width 47 height 12
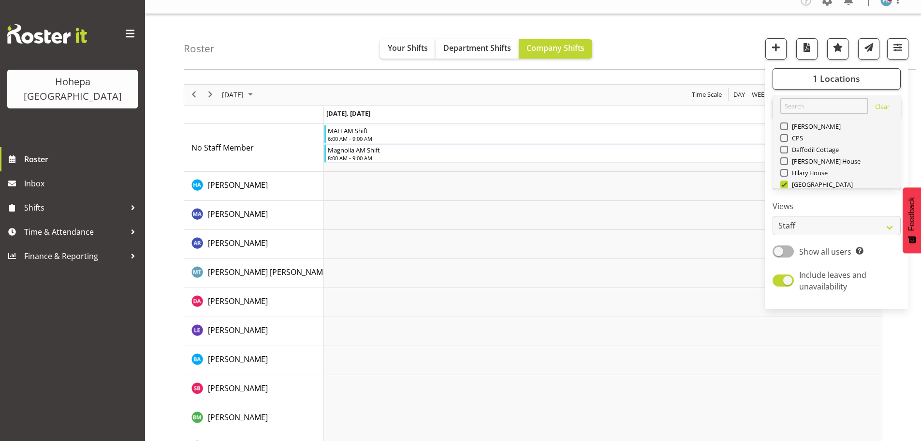
click at [787, 180] on span at bounding box center [784, 184] width 8 height 8
click at [787, 181] on input "[GEOGRAPHIC_DATA]" at bounding box center [783, 184] width 6 height 6
checkbox input "false"
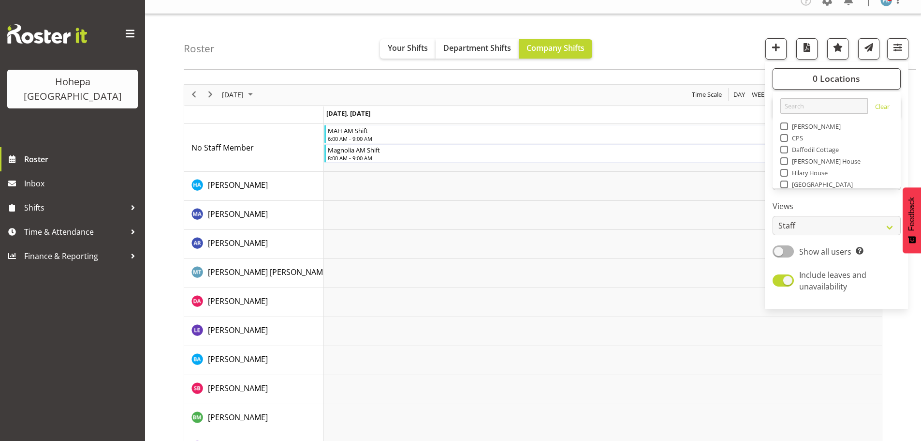
click at [786, 172] on span at bounding box center [784, 173] width 8 height 8
click at [786, 172] on input "Hilary House" at bounding box center [783, 172] width 6 height 6
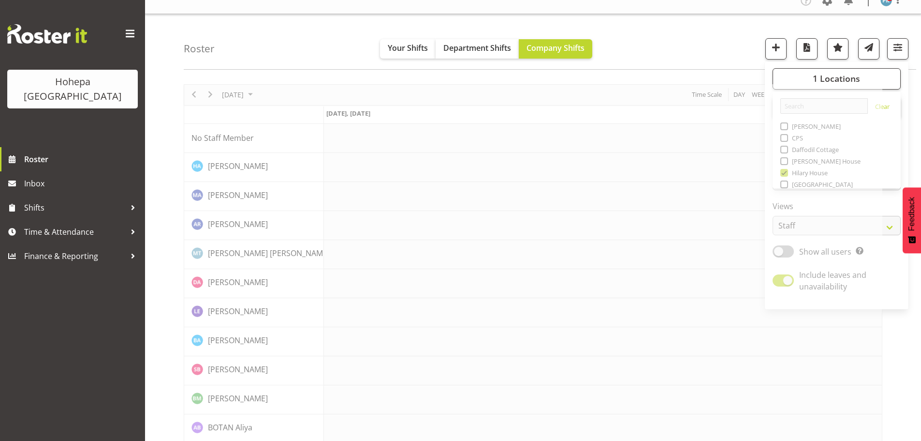
click at [710, 43] on div "Roster Your Shifts Department Shifts Company Shifts 1 Locations Clear Christoph…" at bounding box center [550, 42] width 733 height 56
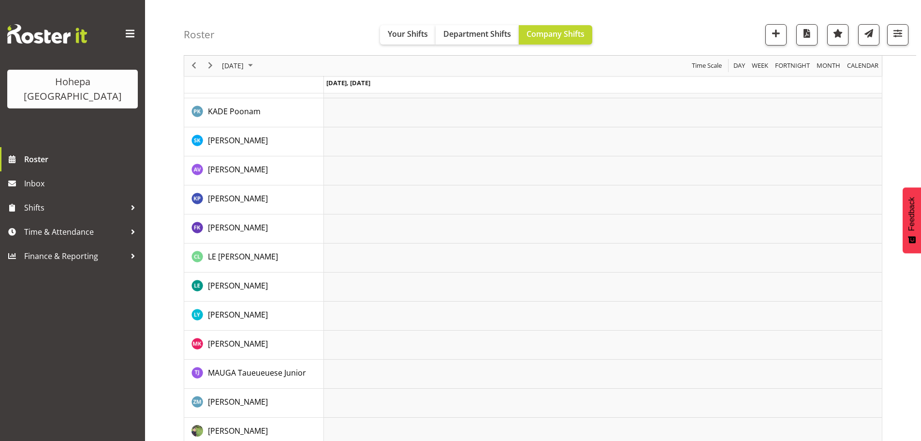
scroll to position [708, 0]
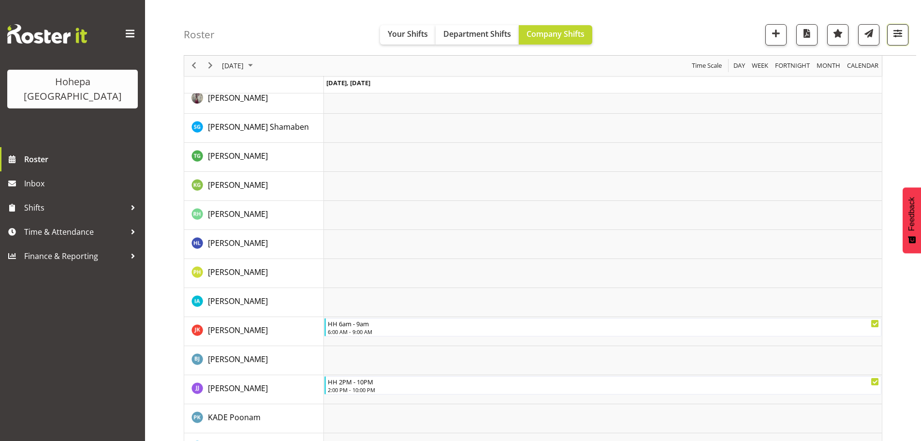
click at [898, 35] on span "button" at bounding box center [898, 33] width 13 height 13
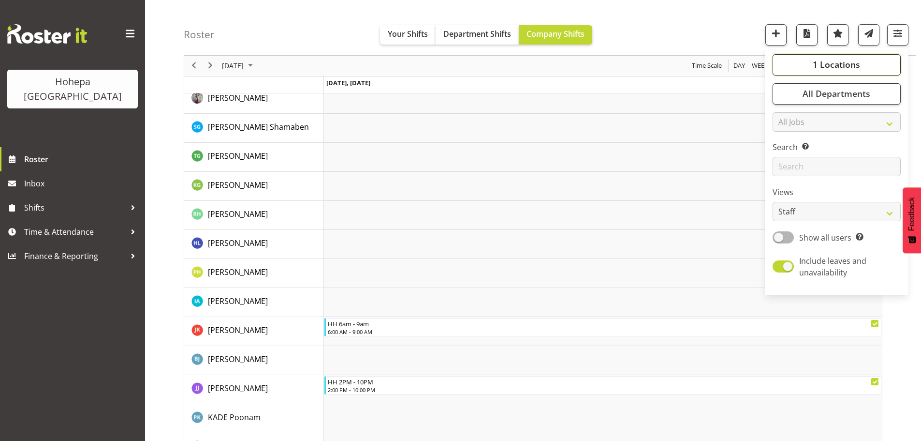
click at [826, 66] on span "1 Locations" at bounding box center [836, 65] width 47 height 12
drag, startPoint x: 784, startPoint y: 160, endPoint x: 787, endPoint y: 152, distance: 7.8
click at [785, 159] on span at bounding box center [784, 159] width 8 height 8
click at [785, 159] on input "Hilary House" at bounding box center [783, 159] width 6 height 6
checkbox input "false"
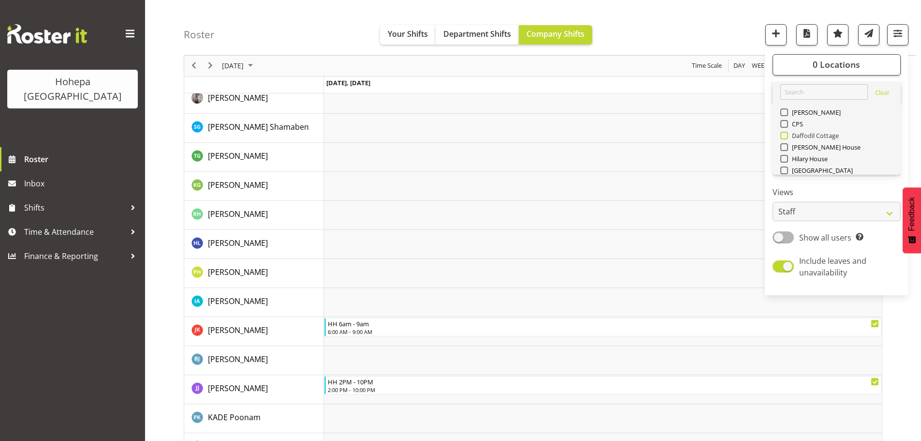
click at [787, 136] on span at bounding box center [784, 136] width 8 height 8
click at [787, 136] on input "Daffodil Cottage" at bounding box center [783, 135] width 6 height 6
checkbox input "true"
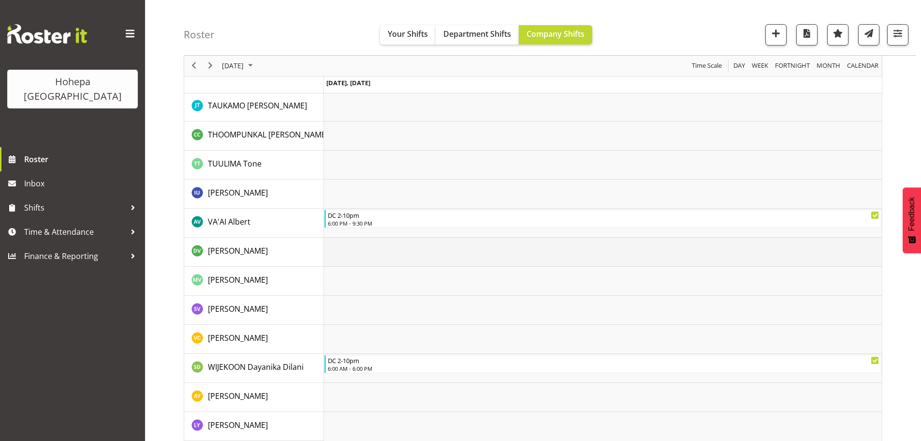
scroll to position [1666, 0]
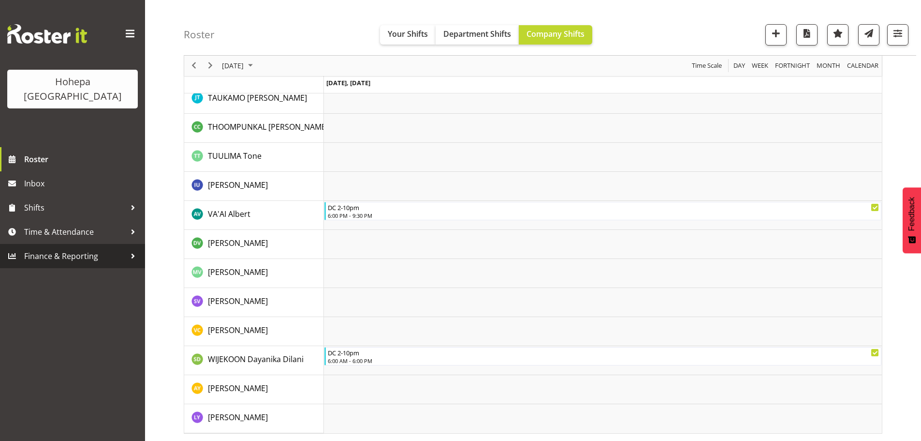
click at [59, 249] on span "Finance & Reporting" at bounding box center [75, 256] width 102 height 15
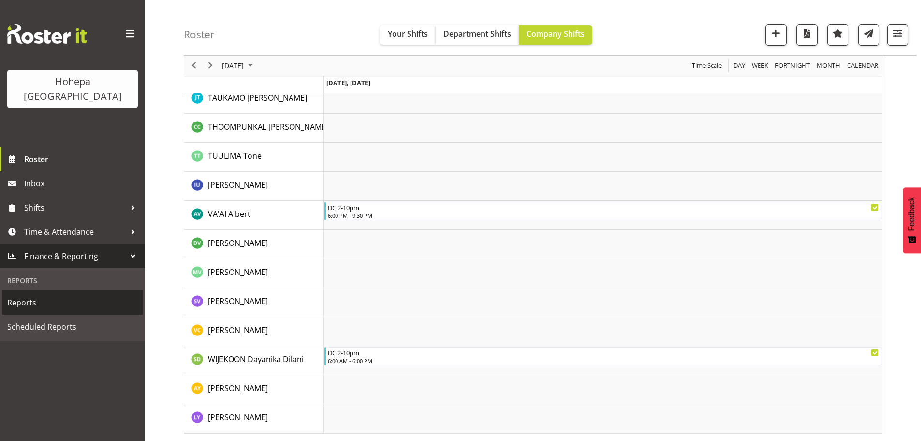
click at [25, 295] on span "Reports" at bounding box center [72, 302] width 131 height 15
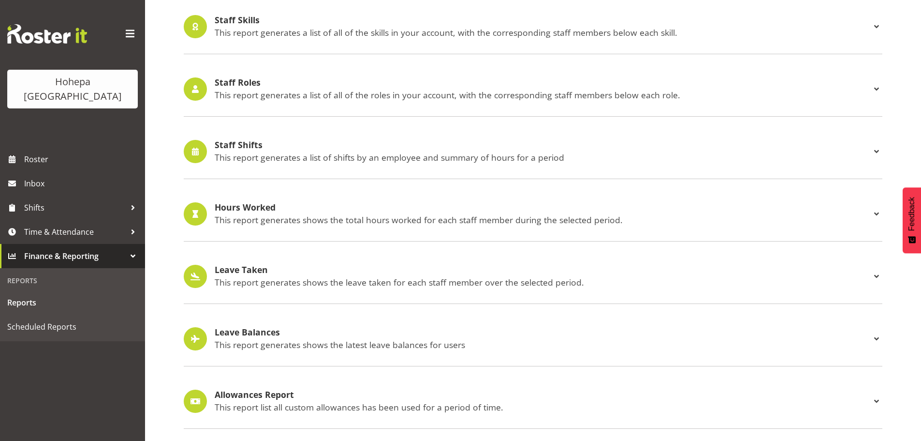
scroll to position [900, 0]
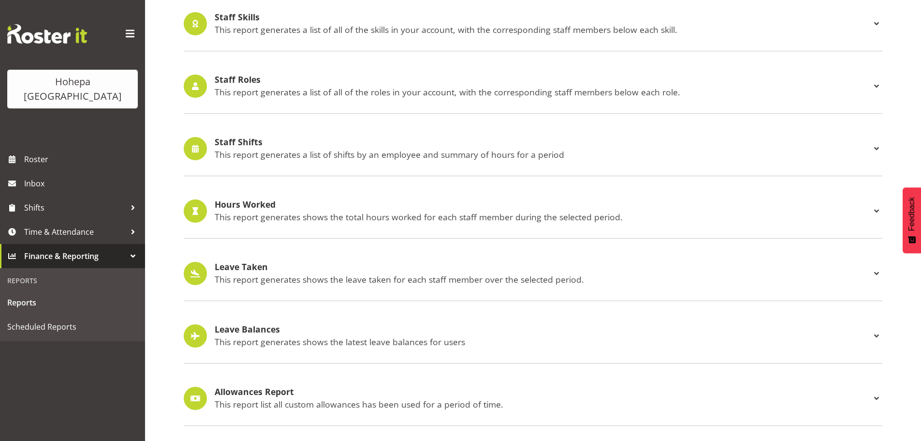
click at [248, 149] on p "This report generates a list of shifts by an employee and summary of hours for …" at bounding box center [543, 154] width 656 height 11
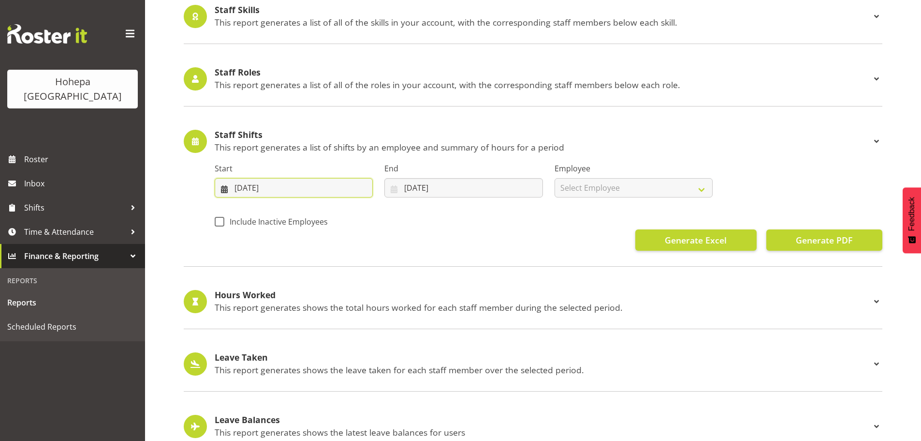
click at [243, 189] on input "09/08/2025" at bounding box center [294, 187] width 158 height 19
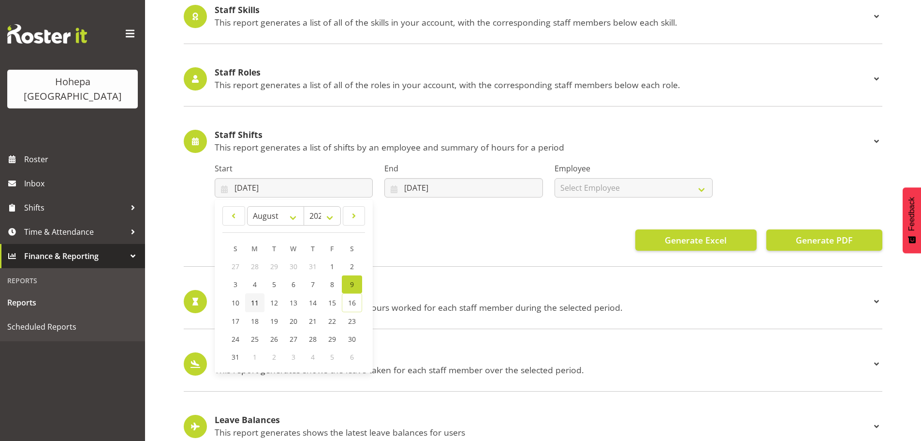
click at [253, 301] on span "11" at bounding box center [255, 302] width 8 height 9
type input "11/08/2025"
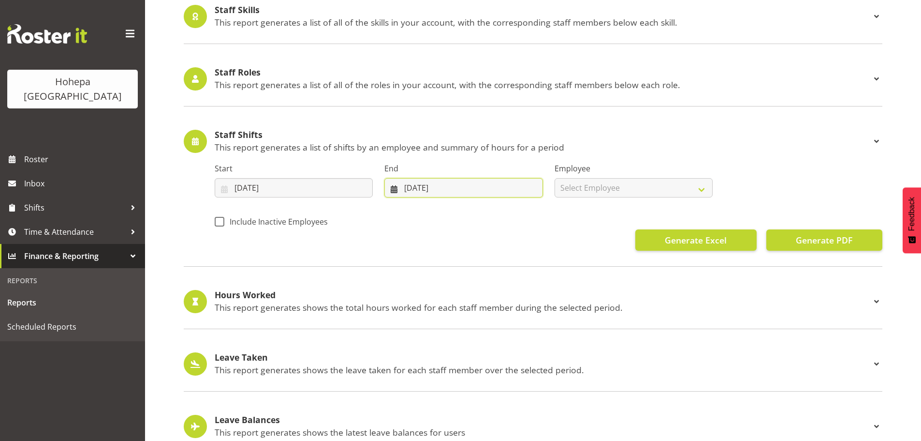
click at [410, 188] on input "16/08/2025" at bounding box center [463, 187] width 158 height 19
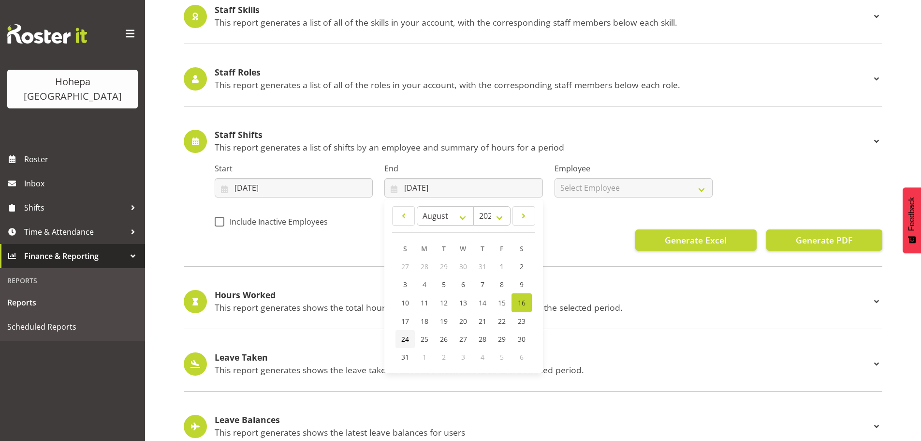
click at [406, 339] on span "24" at bounding box center [405, 338] width 8 height 9
type input "24/08/2025"
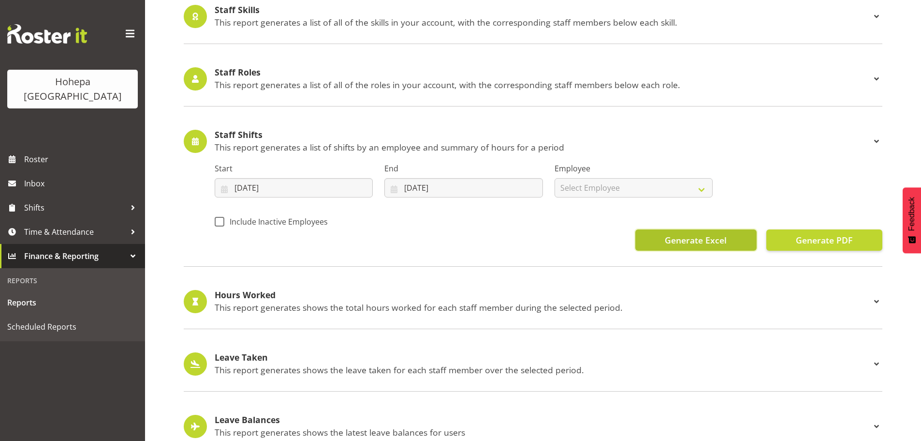
click at [687, 243] on span "Generate Excel" at bounding box center [696, 240] width 62 height 13
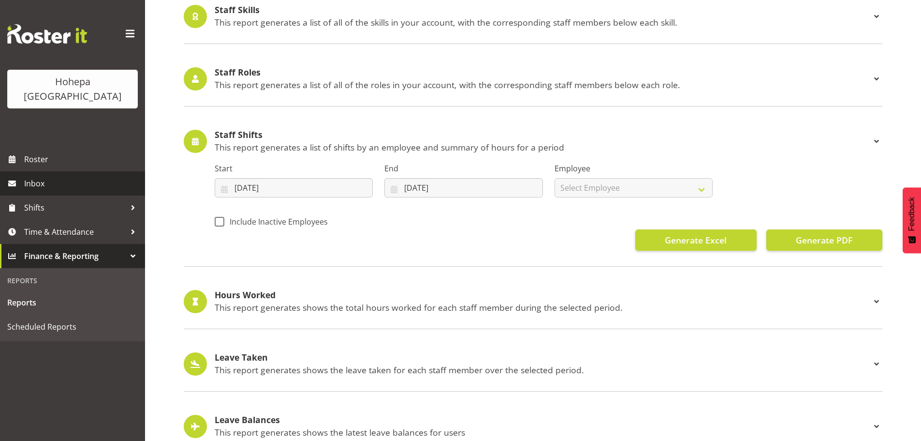
click at [37, 176] on span "Inbox" at bounding box center [82, 183] width 116 height 15
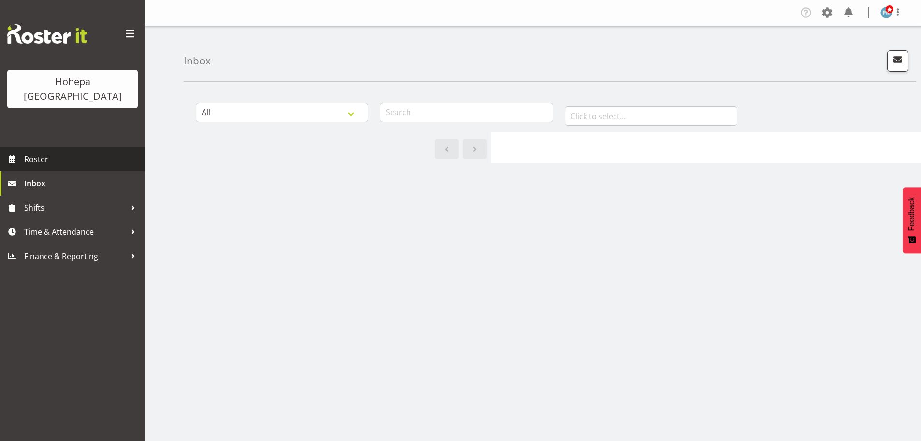
click at [34, 152] on span "Roster" at bounding box center [82, 159] width 116 height 15
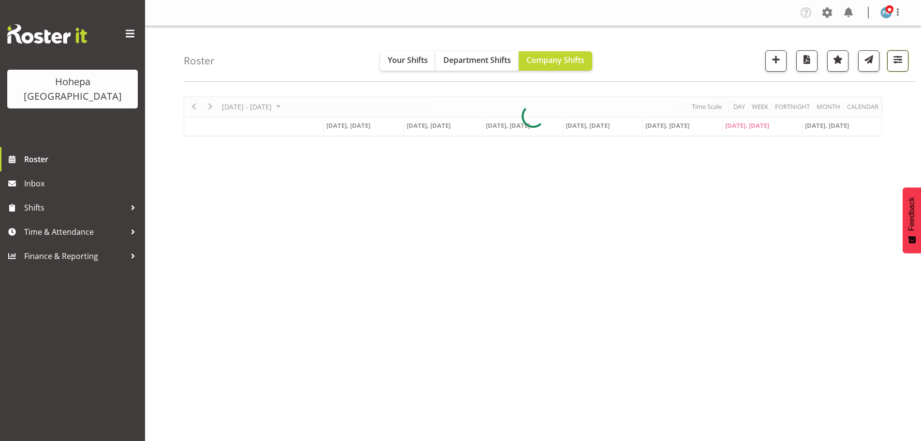
click at [897, 57] on span "button" at bounding box center [898, 59] width 13 height 13
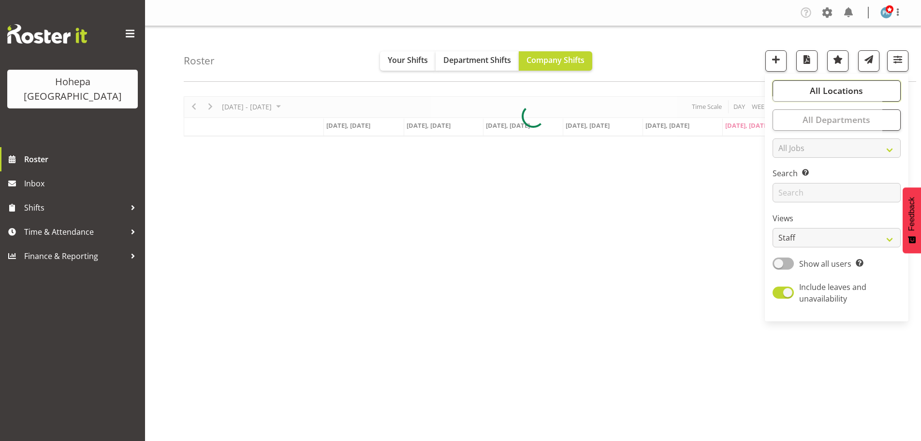
click at [837, 90] on span "All Locations" at bounding box center [836, 91] width 53 height 12
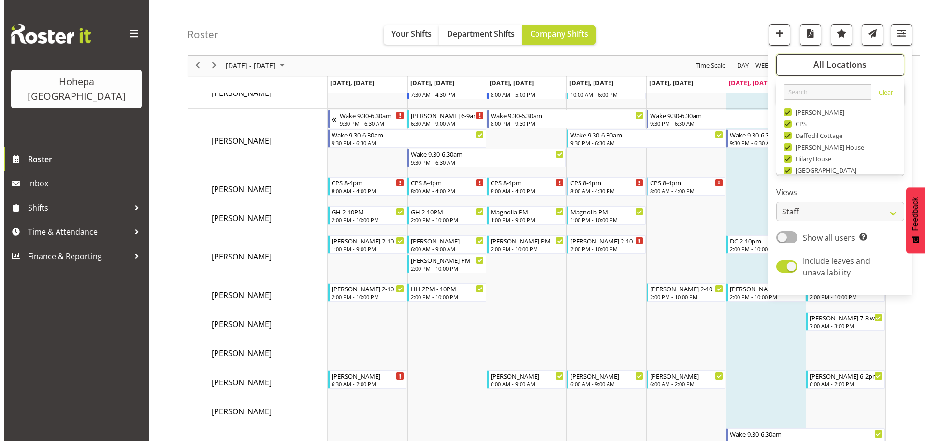
scroll to position [2321, 0]
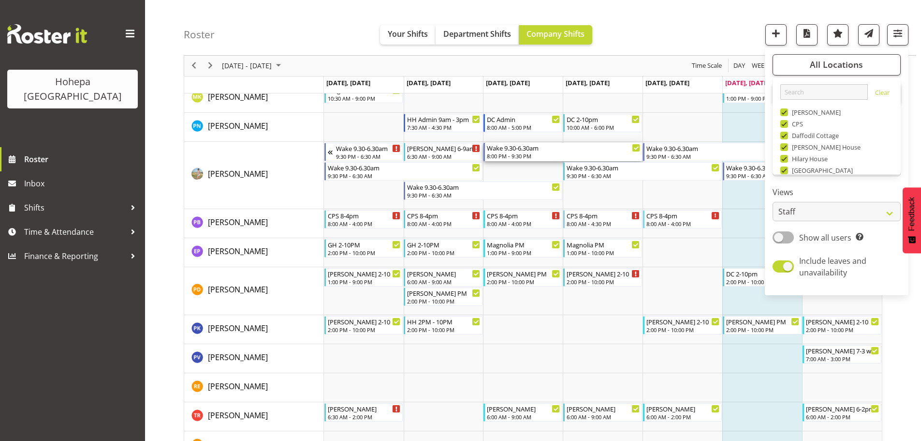
click at [499, 155] on div "8:00 PM - 9:30 PM" at bounding box center [563, 156] width 153 height 8
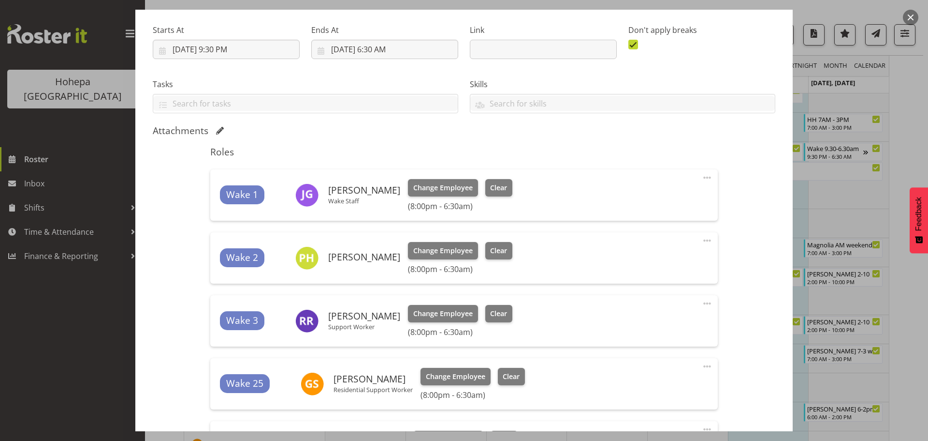
scroll to position [290, 0]
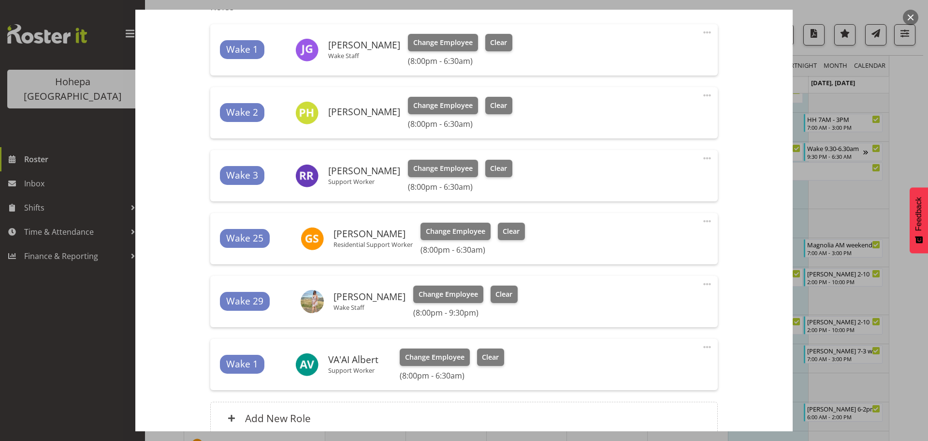
click at [704, 284] on span at bounding box center [708, 284] width 12 height 12
click at [631, 305] on link "Edit" at bounding box center [666, 304] width 93 height 17
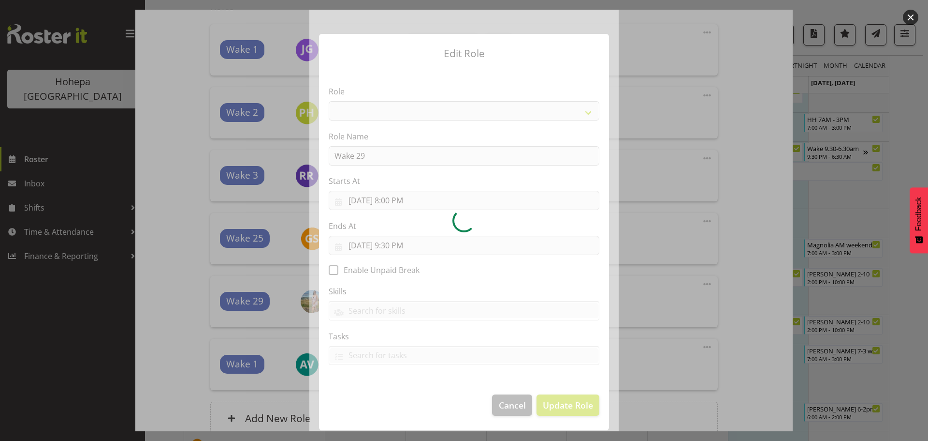
select select "1094"
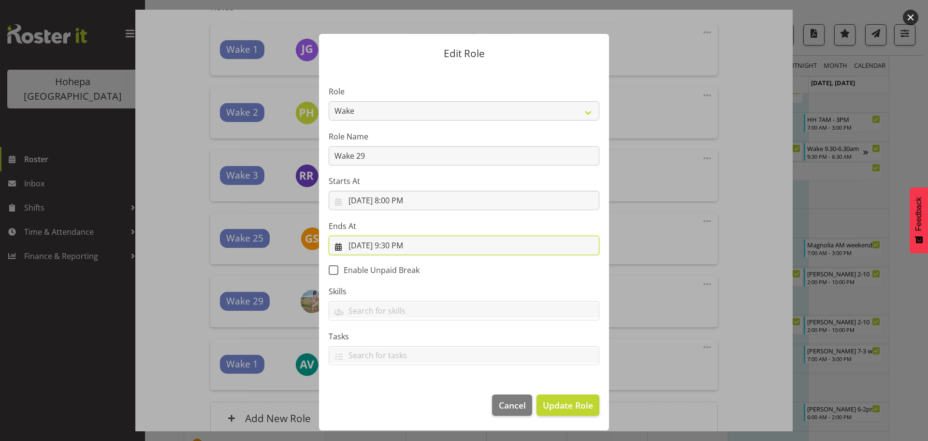
click at [363, 247] on input "8/14/2025, 9:30 PM" at bounding box center [464, 244] width 271 height 19
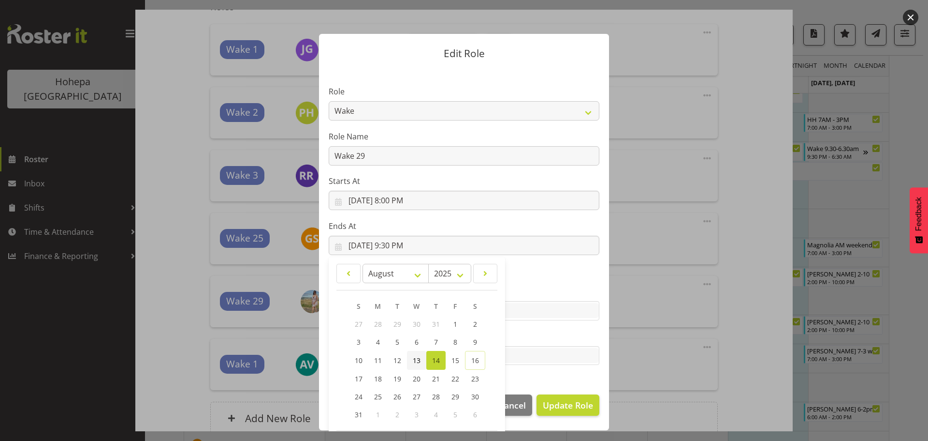
click at [413, 360] on span "13" at bounding box center [417, 359] width 8 height 9
type input "8/13/2025, 9:30 PM"
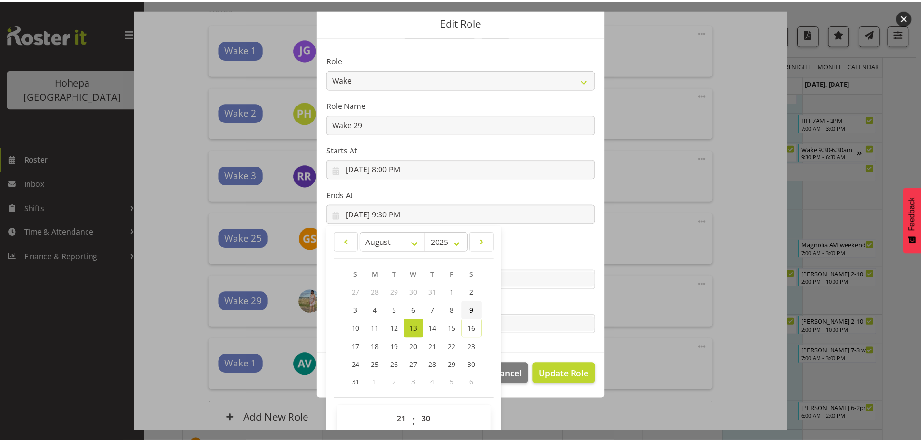
scroll to position [45, 0]
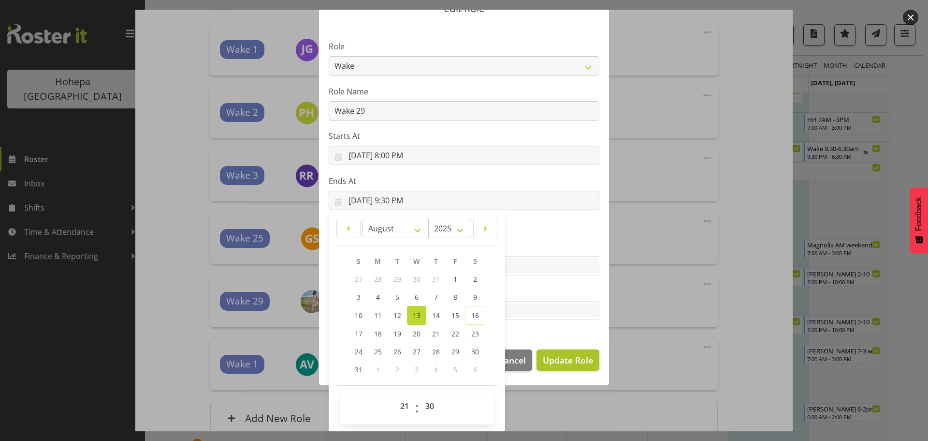
click at [549, 361] on span "Update Role" at bounding box center [568, 359] width 50 height 13
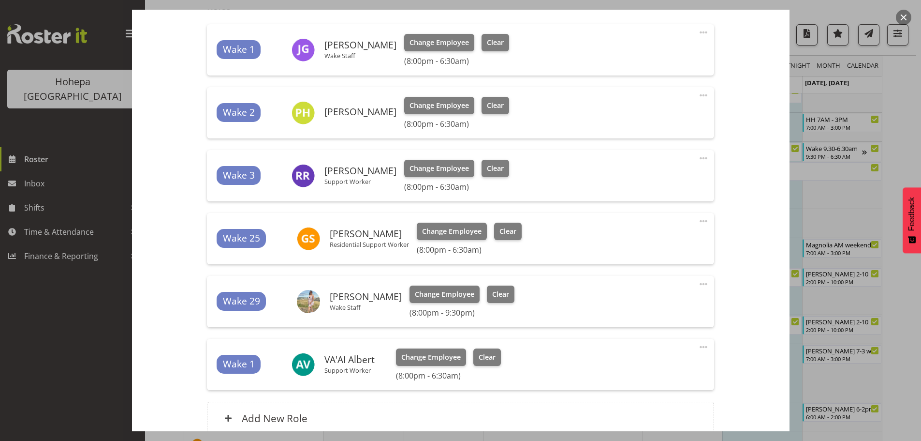
scroll to position [0, 0]
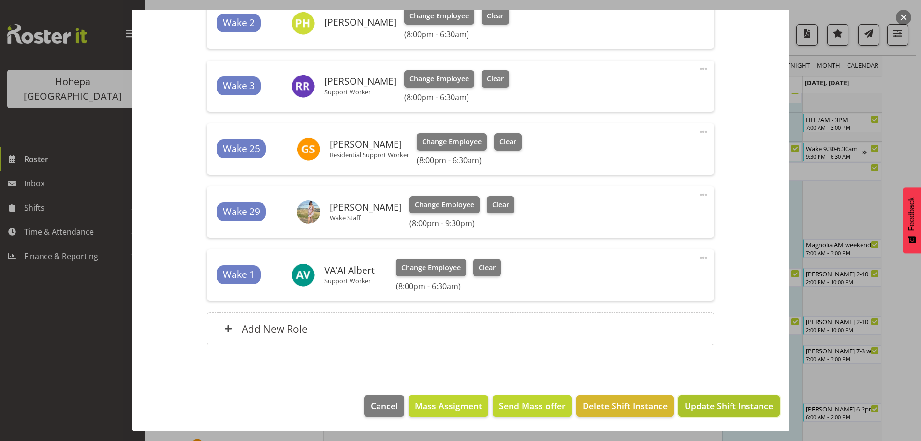
click at [710, 408] on span "Update Shift Instance" at bounding box center [729, 405] width 88 height 13
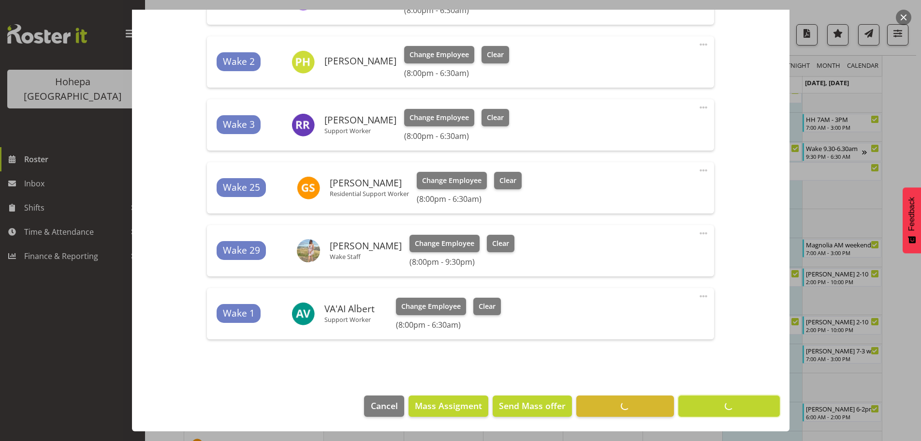
scroll to position [1416, 0]
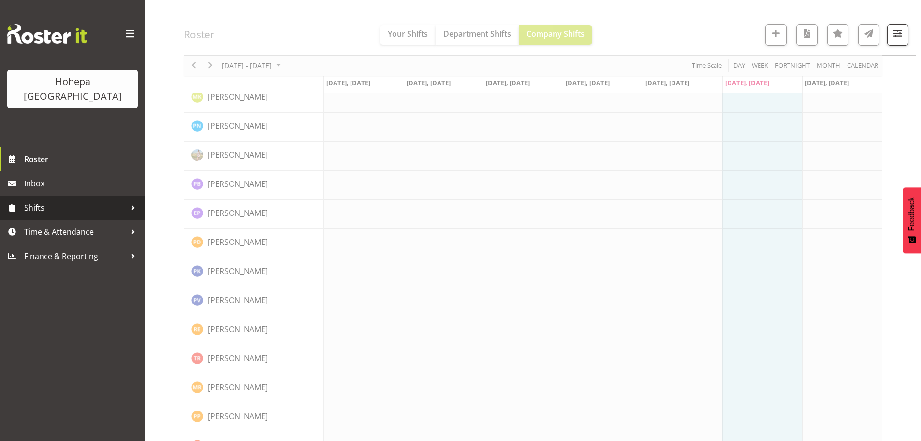
click at [38, 200] on span "Shifts" at bounding box center [75, 207] width 102 height 15
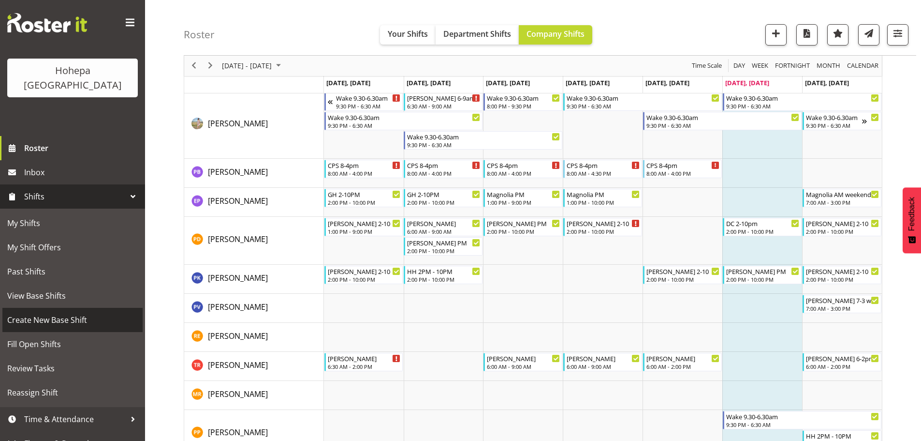
scroll to position [2611, 0]
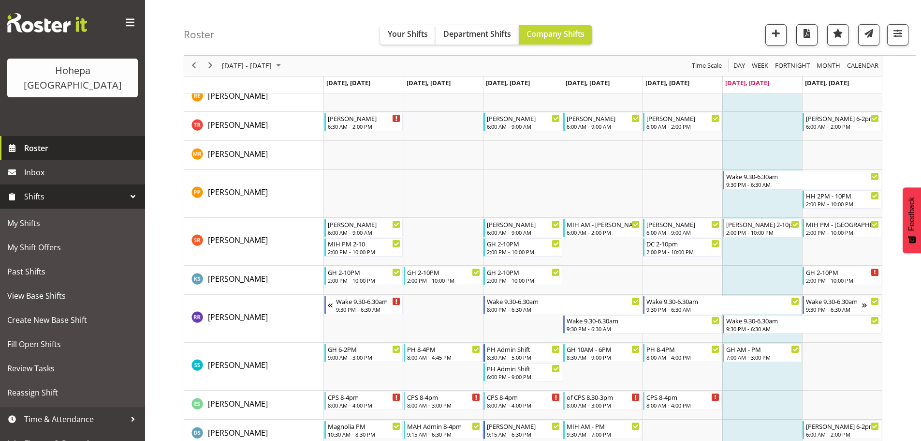
click at [34, 141] on span "Roster" at bounding box center [82, 148] width 116 height 15
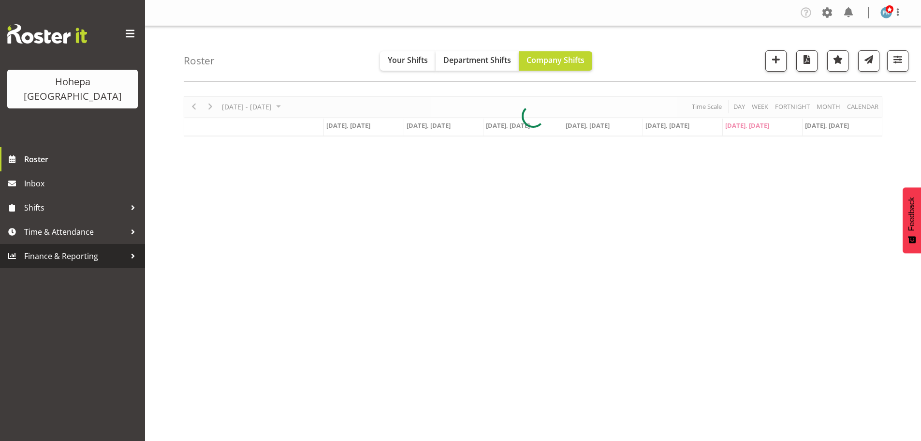
click at [61, 249] on span "Finance & Reporting" at bounding box center [75, 256] width 102 height 15
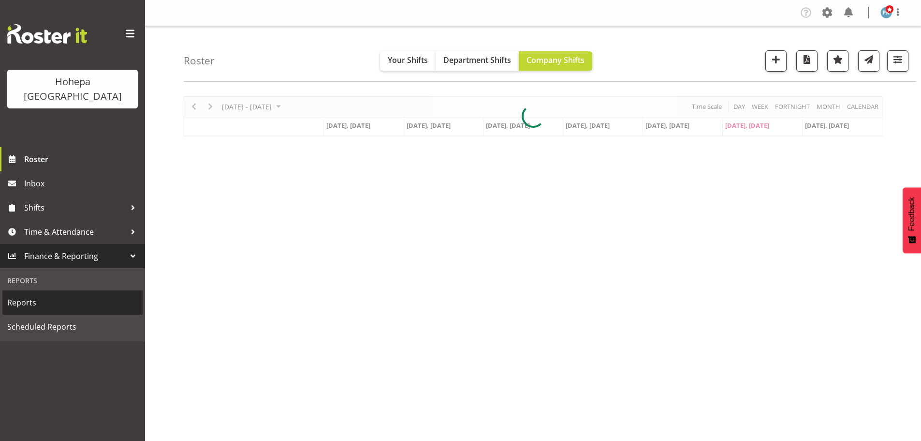
click at [40, 295] on span "Reports" at bounding box center [72, 302] width 131 height 15
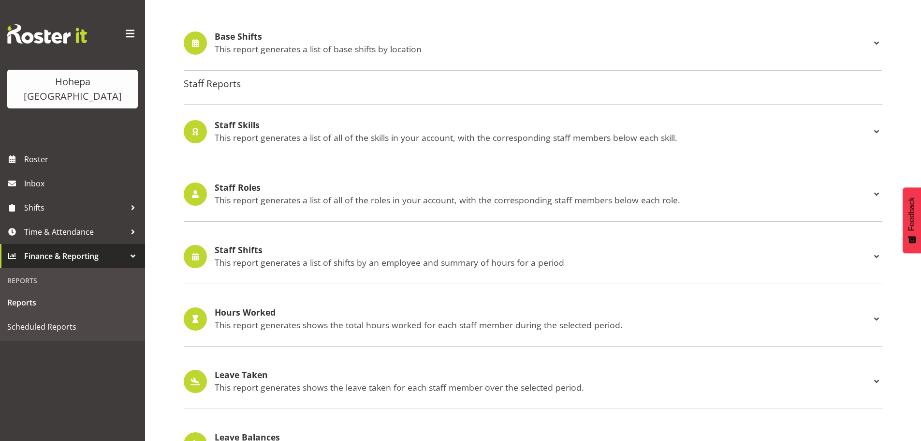
scroll to position [900, 0]
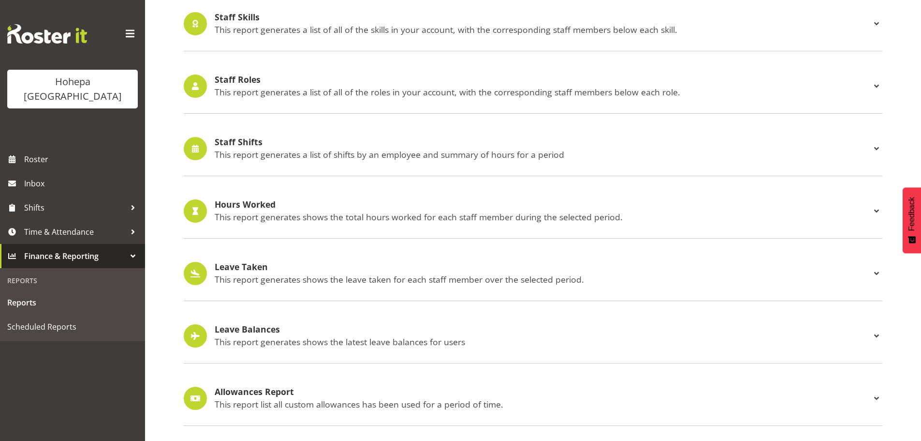
click at [241, 149] on p "This report generates a list of shifts by an employee and summary of hours for …" at bounding box center [543, 154] width 656 height 11
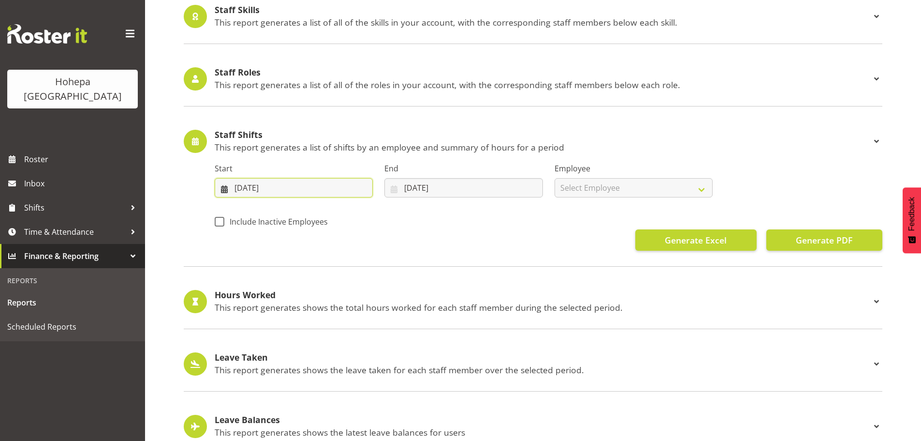
click at [242, 191] on input "[DATE]" at bounding box center [294, 187] width 158 height 19
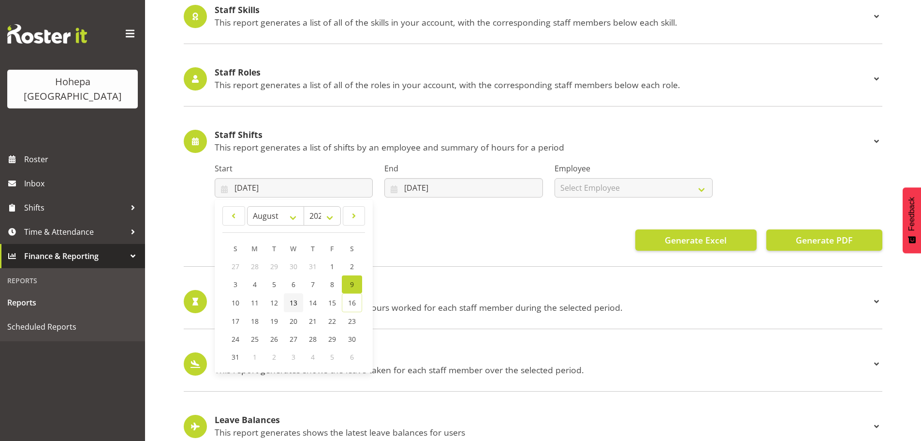
click at [293, 303] on span "13" at bounding box center [294, 302] width 8 height 9
type input "[DATE]"
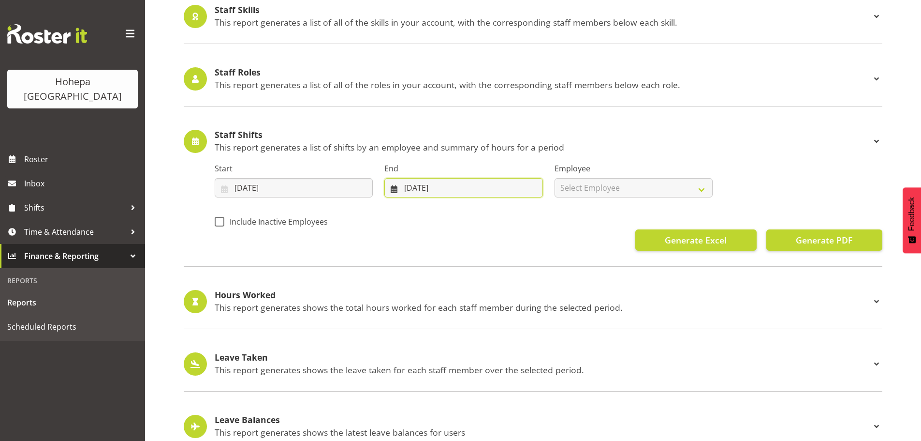
click at [409, 184] on input "[DATE]" at bounding box center [463, 187] width 158 height 19
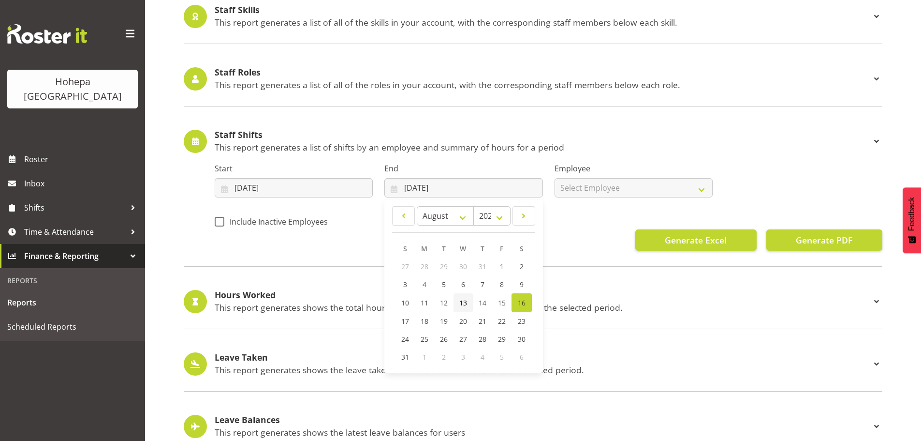
click at [463, 300] on span "13" at bounding box center [463, 302] width 8 height 9
type input "[DATE]"
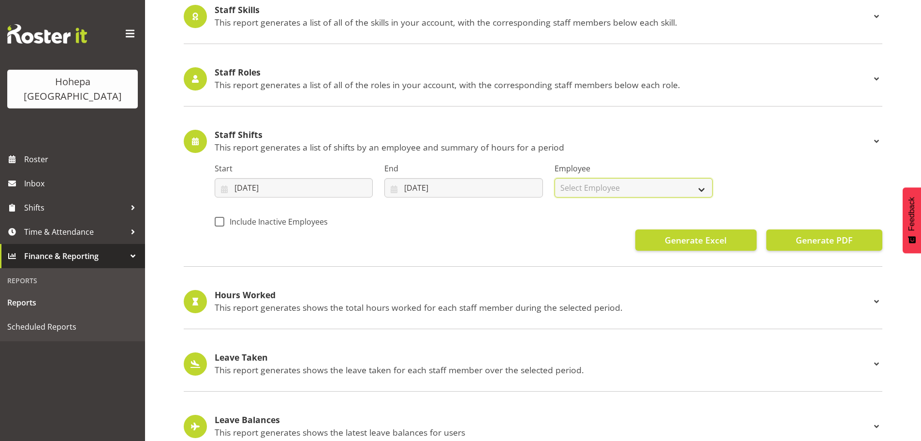
click at [702, 190] on select "Select Employee All Employees [PERSON_NAME] [PERSON_NAME] [PERSON_NAME] [PERSON…" at bounding box center [634, 187] width 158 height 19
select select "6005"
click at [555, 178] on select "Select Employee All Employees [PERSON_NAME] [PERSON_NAME] [PERSON_NAME] [PERSON…" at bounding box center [634, 187] width 158 height 19
click at [703, 240] on span "Generate Excel" at bounding box center [696, 240] width 62 height 13
